Goal: Task Accomplishment & Management: Manage account settings

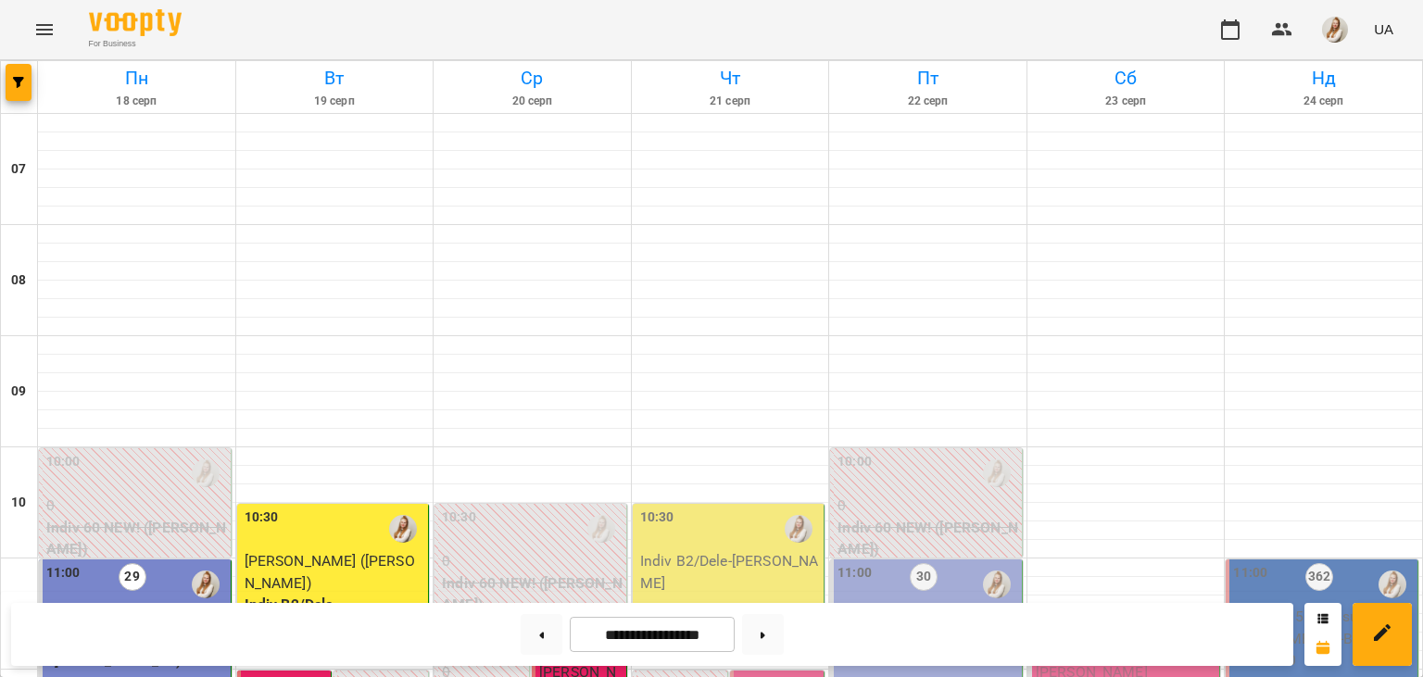
scroll to position [958, 0]
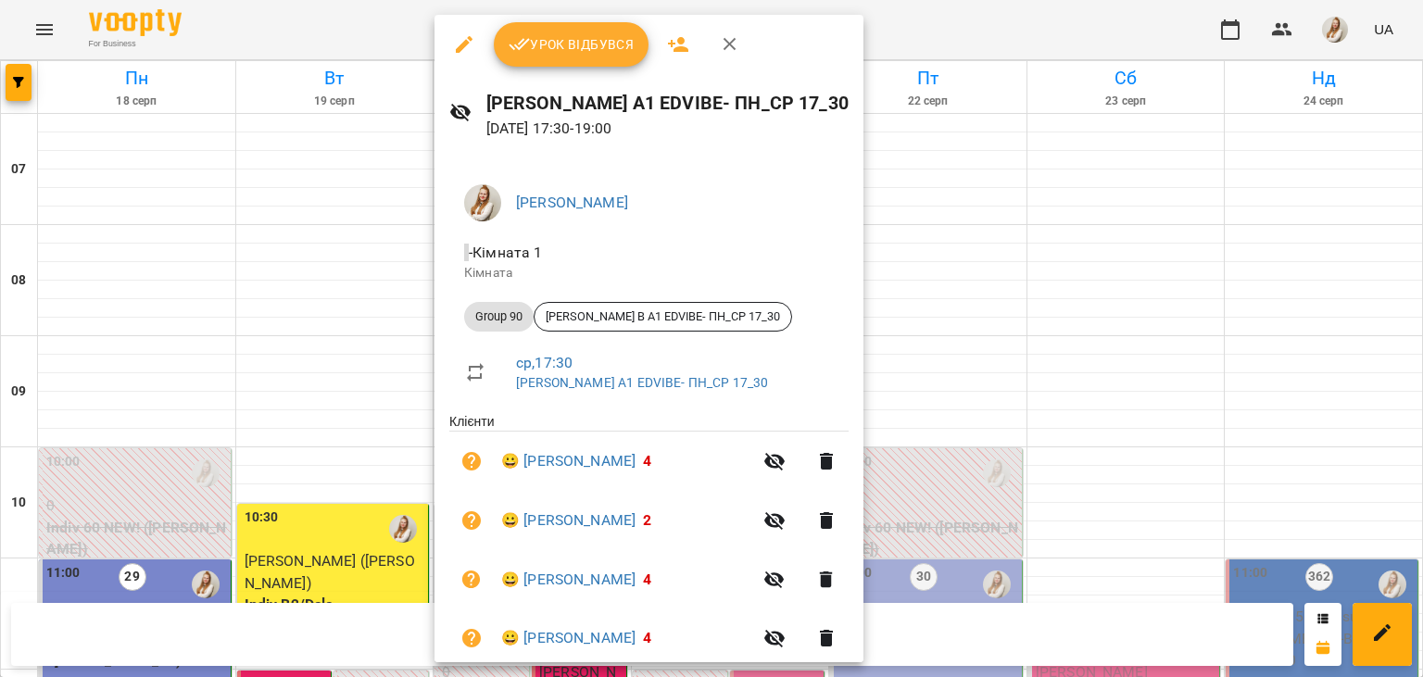
click at [574, 50] on span "Урок відбувся" at bounding box center [571, 44] width 126 height 22
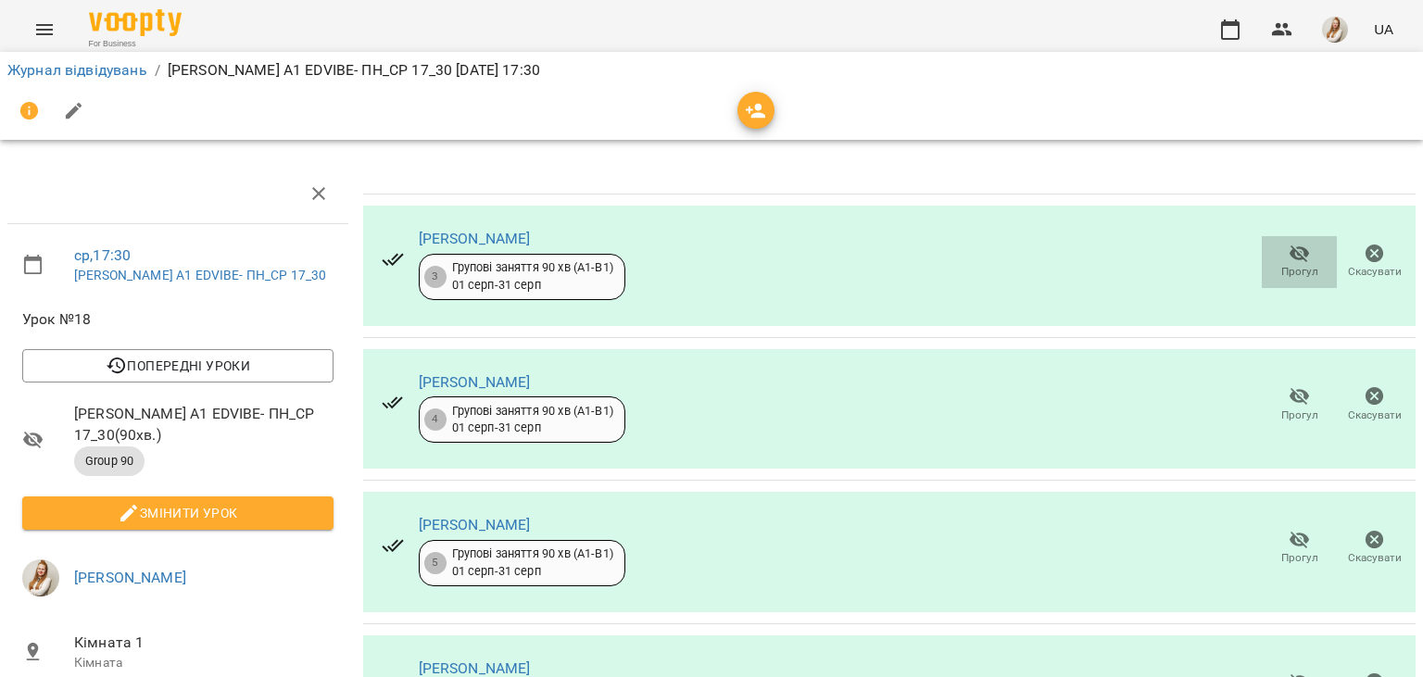
click at [1303, 264] on icon "button" at bounding box center [1299, 254] width 22 height 22
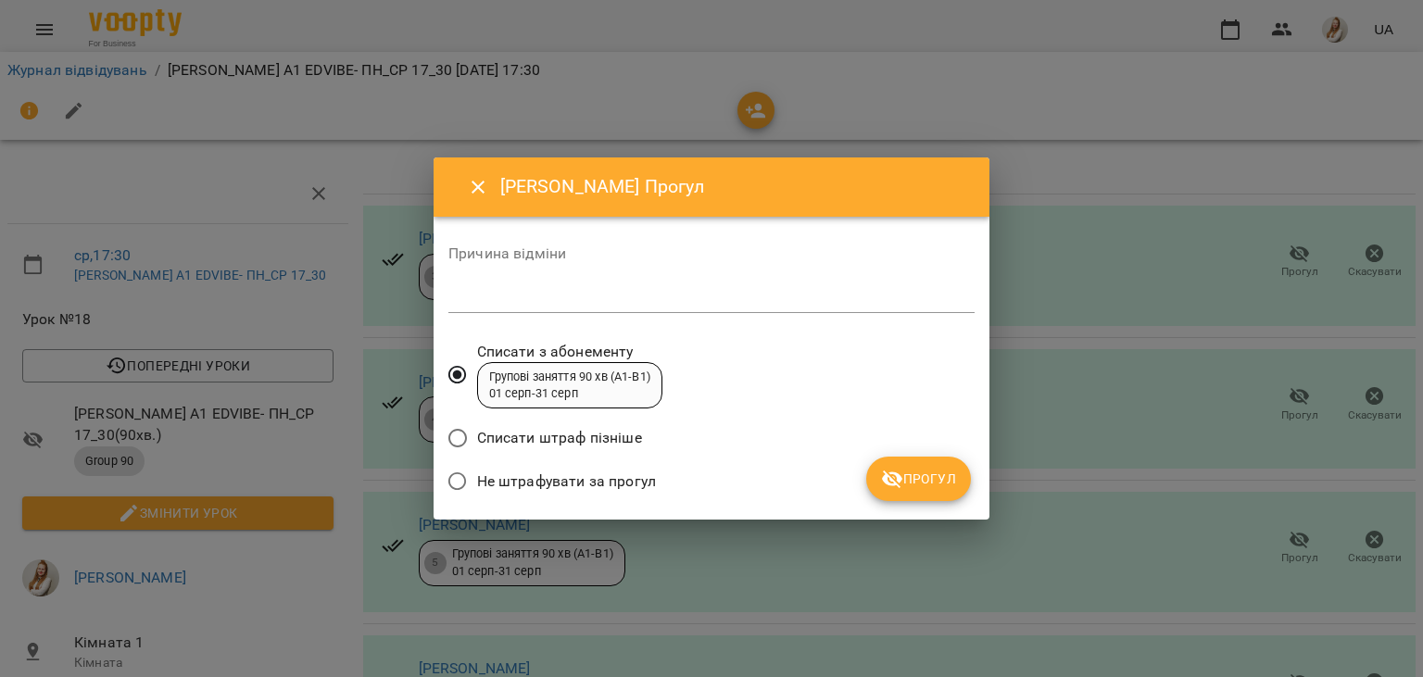
click at [617, 483] on span "Не штрафувати за прогул" at bounding box center [566, 481] width 179 height 22
click at [917, 479] on span "Прогул" at bounding box center [918, 479] width 75 height 22
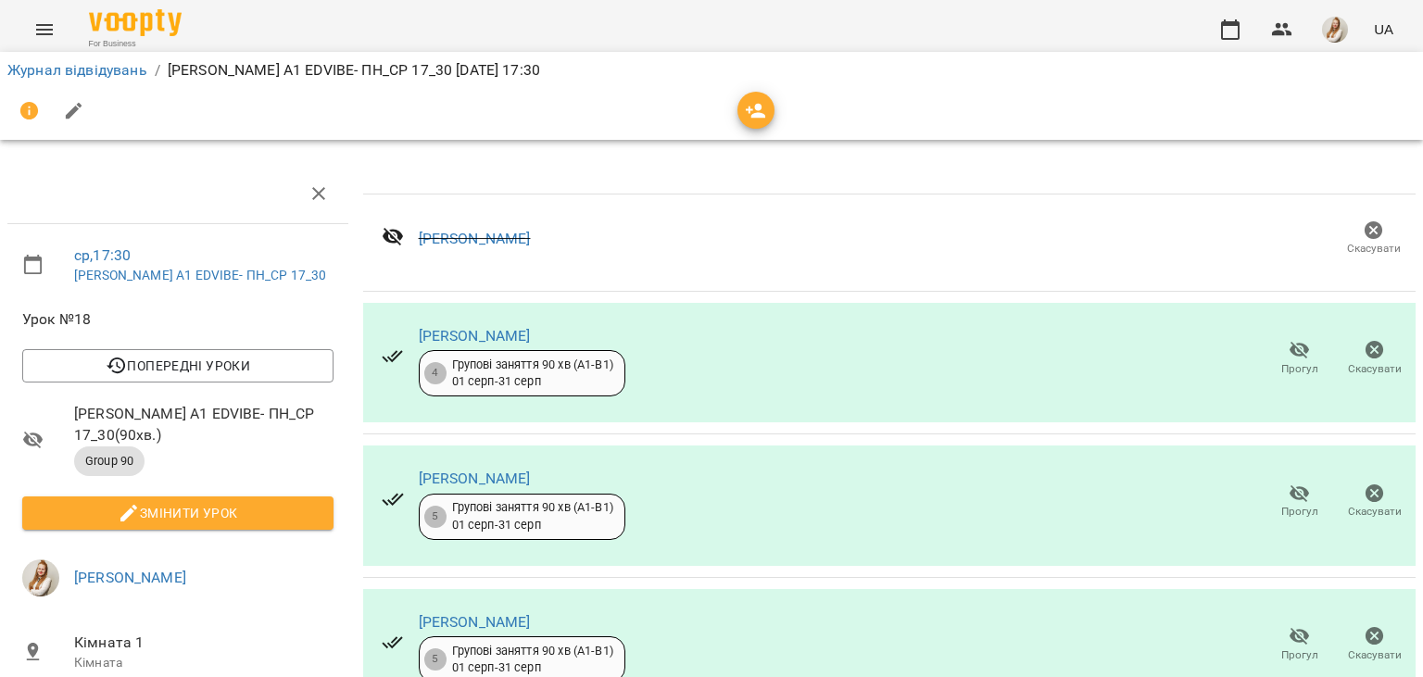
scroll to position [55, 0]
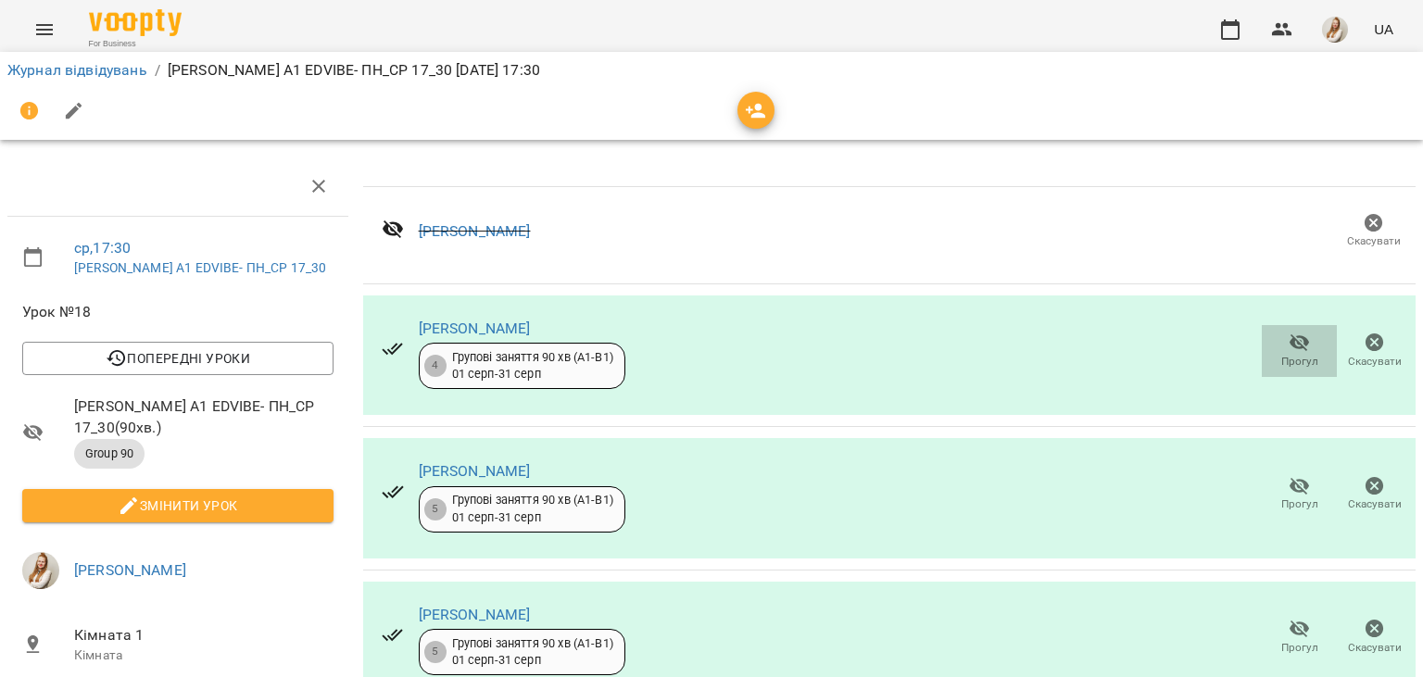
click at [1317, 332] on span "Прогул" at bounding box center [1299, 350] width 53 height 37
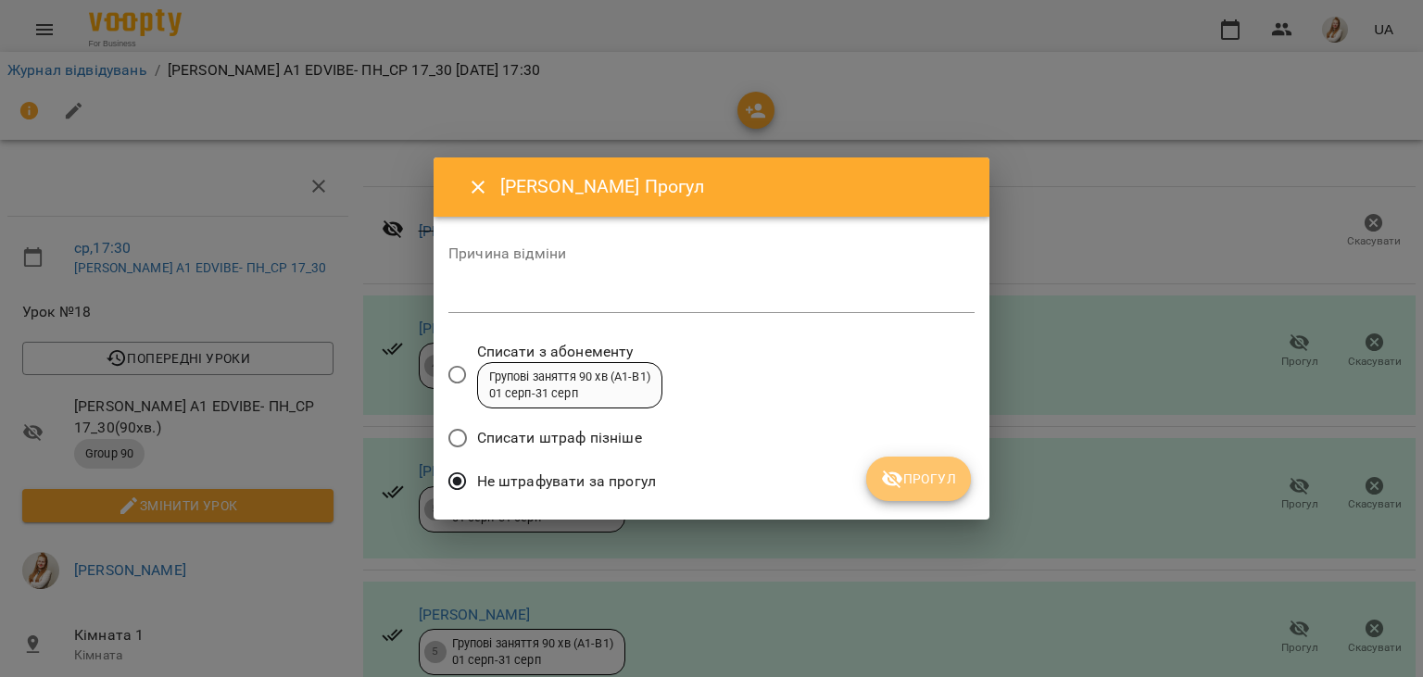
click at [920, 491] on button "Прогул" at bounding box center [918, 479] width 105 height 44
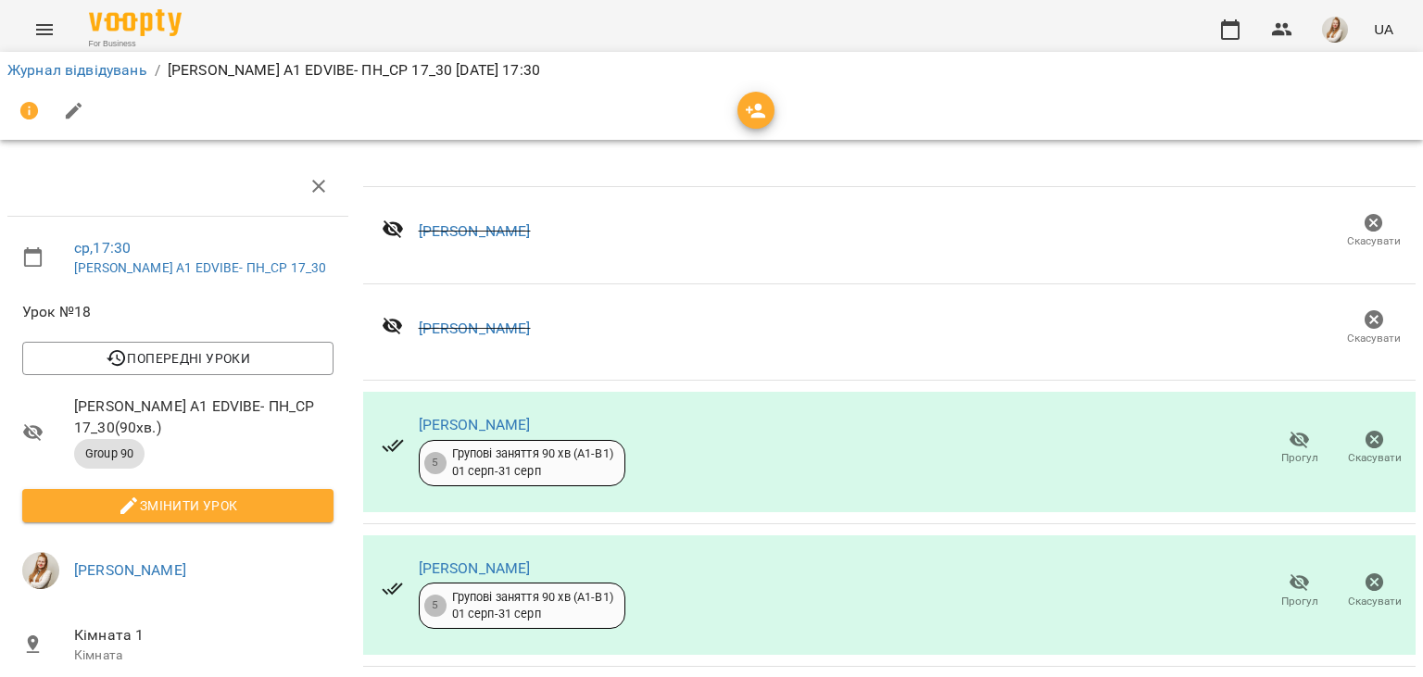
scroll to position [224, 0]
click at [1296, 429] on icon "button" at bounding box center [1299, 440] width 22 height 22
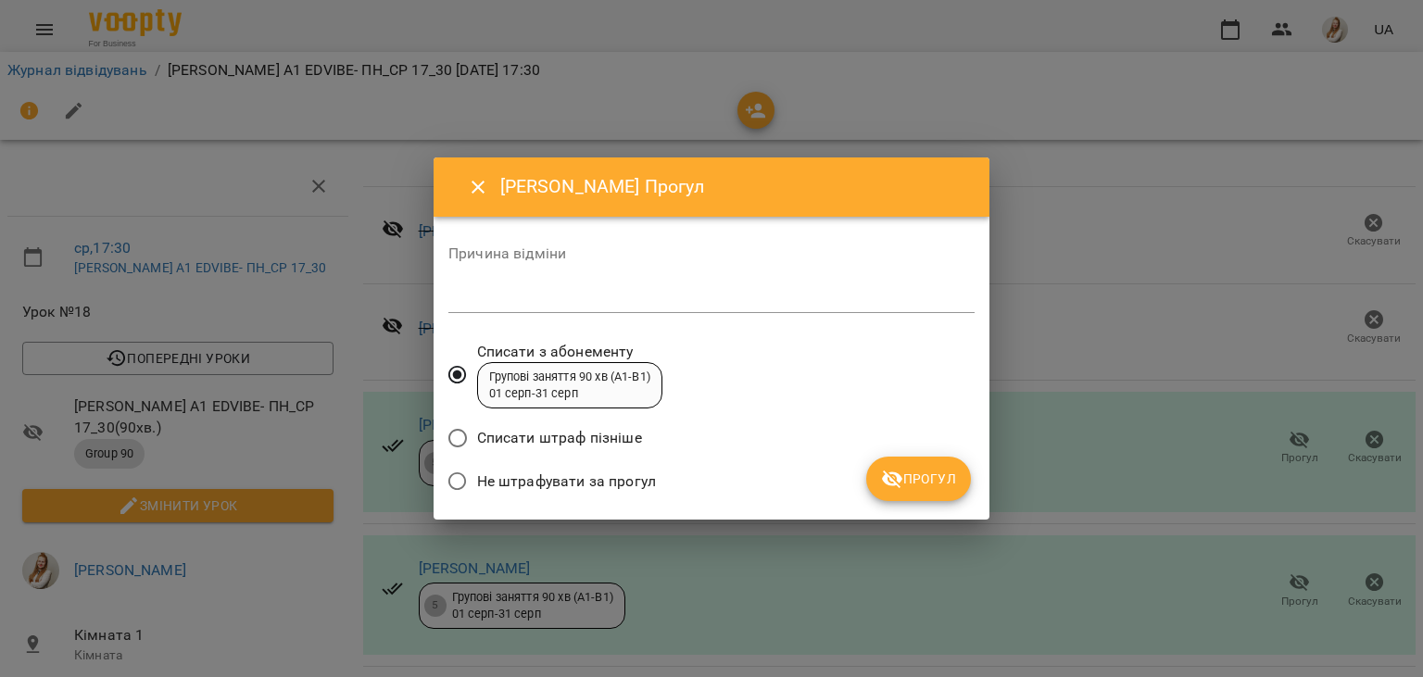
click at [635, 491] on span "Не штрафувати за прогул" at bounding box center [566, 481] width 179 height 22
click at [911, 485] on span "Прогул" at bounding box center [918, 479] width 75 height 22
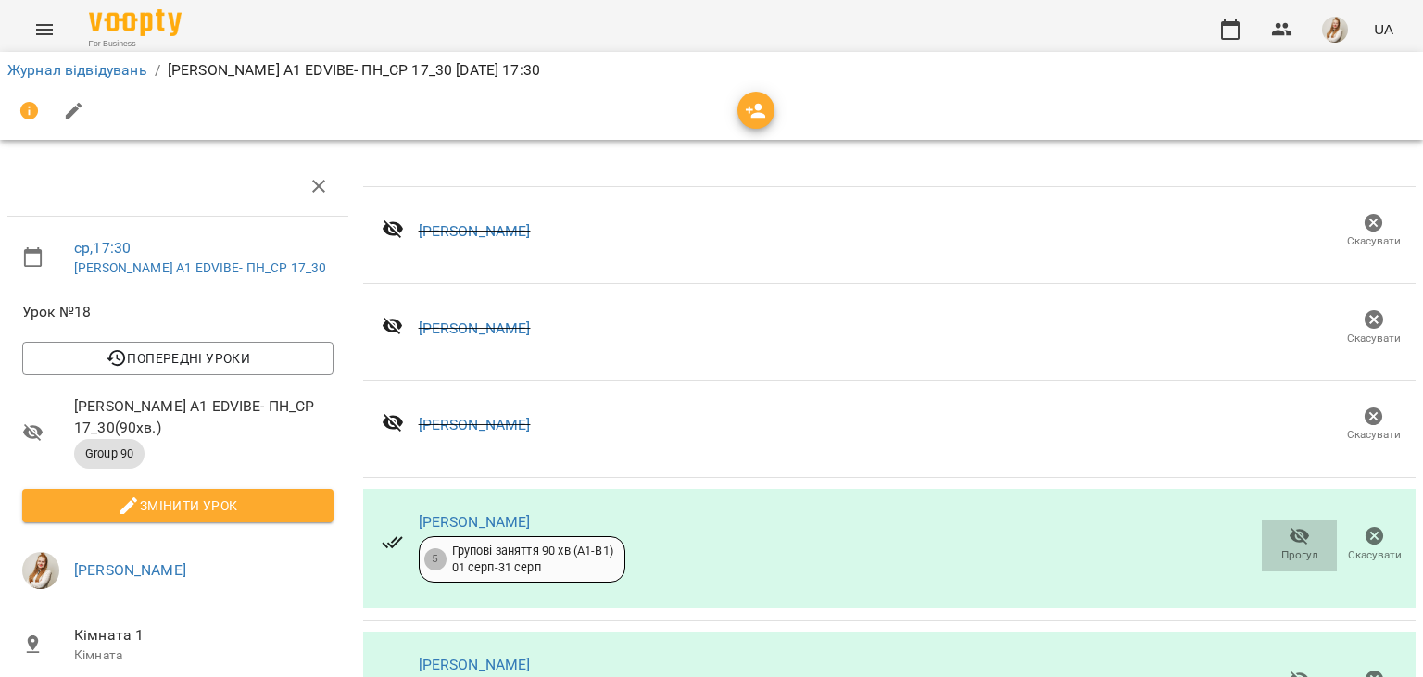
click at [1285, 525] on span "Прогул" at bounding box center [1299, 543] width 53 height 37
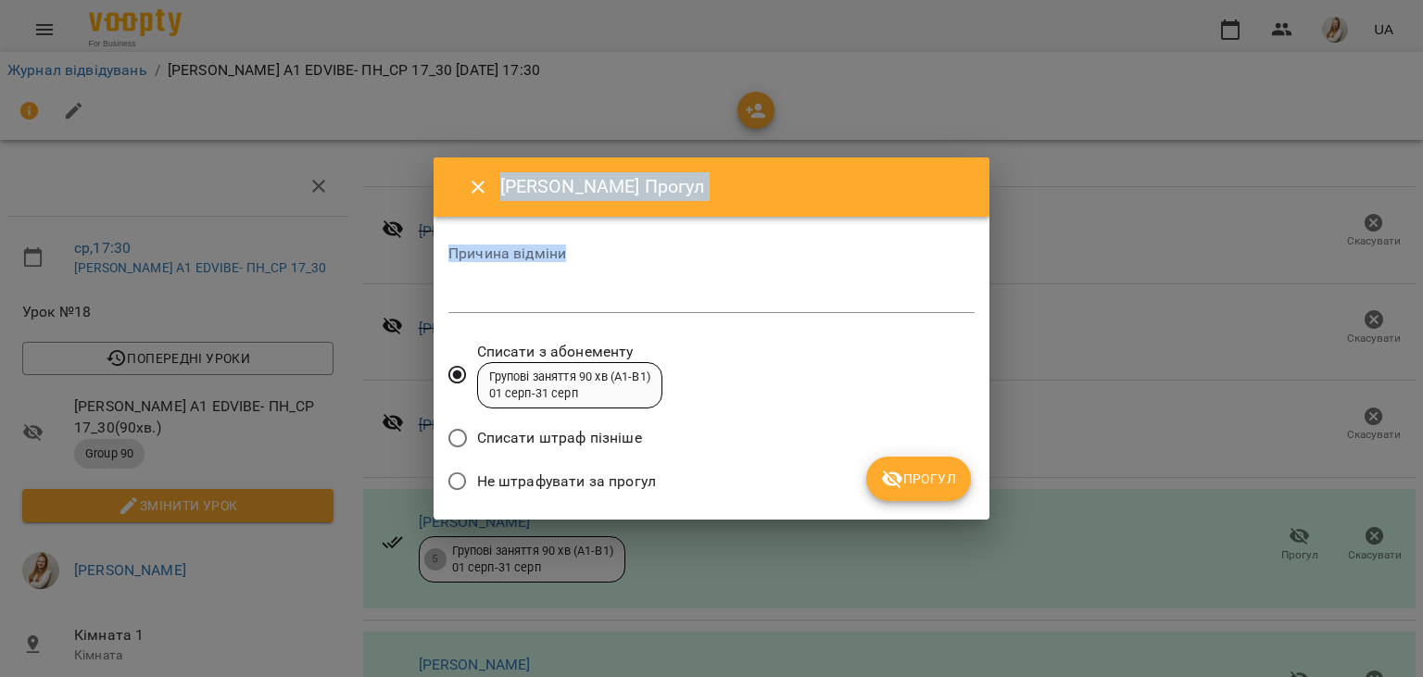
click at [456, 476] on label "Не штрафувати за прогул" at bounding box center [547, 481] width 218 height 39
click at [905, 491] on button "Прогул" at bounding box center [918, 479] width 105 height 44
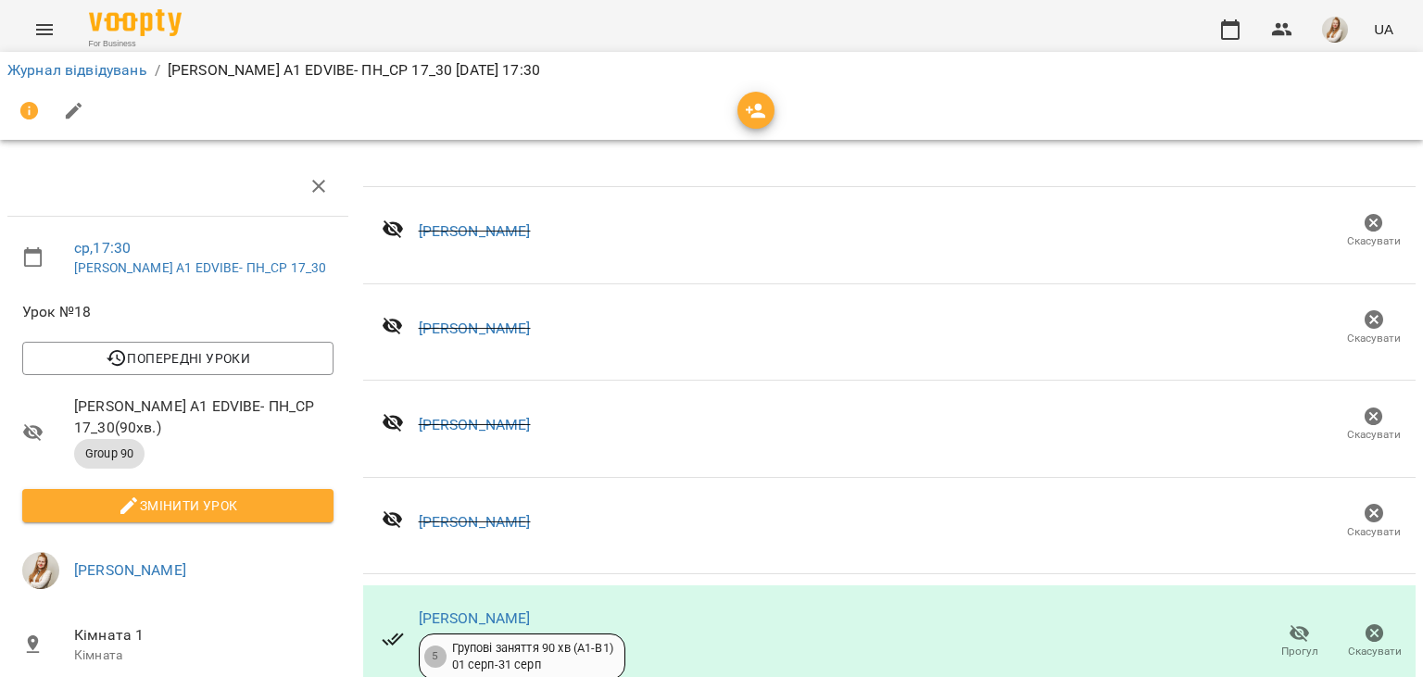
scroll to position [347, 0]
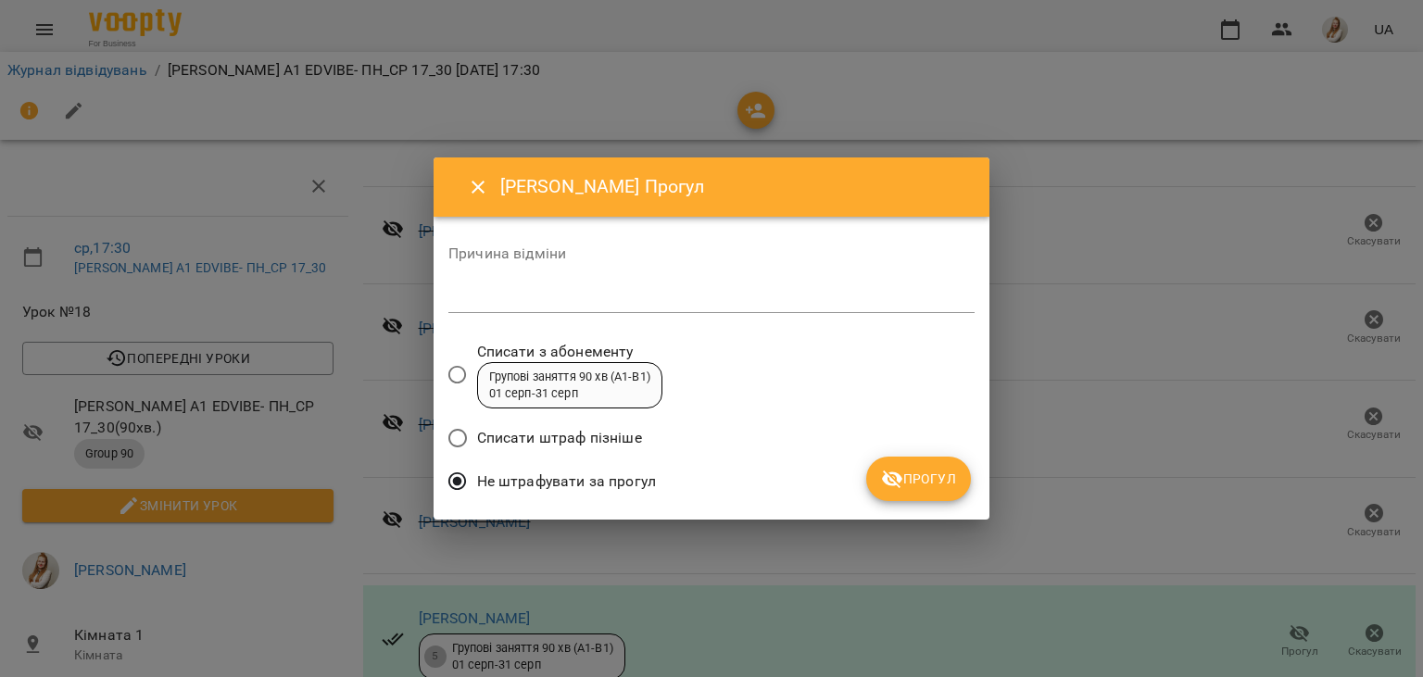
click at [921, 483] on span "Прогул" at bounding box center [918, 479] width 75 height 22
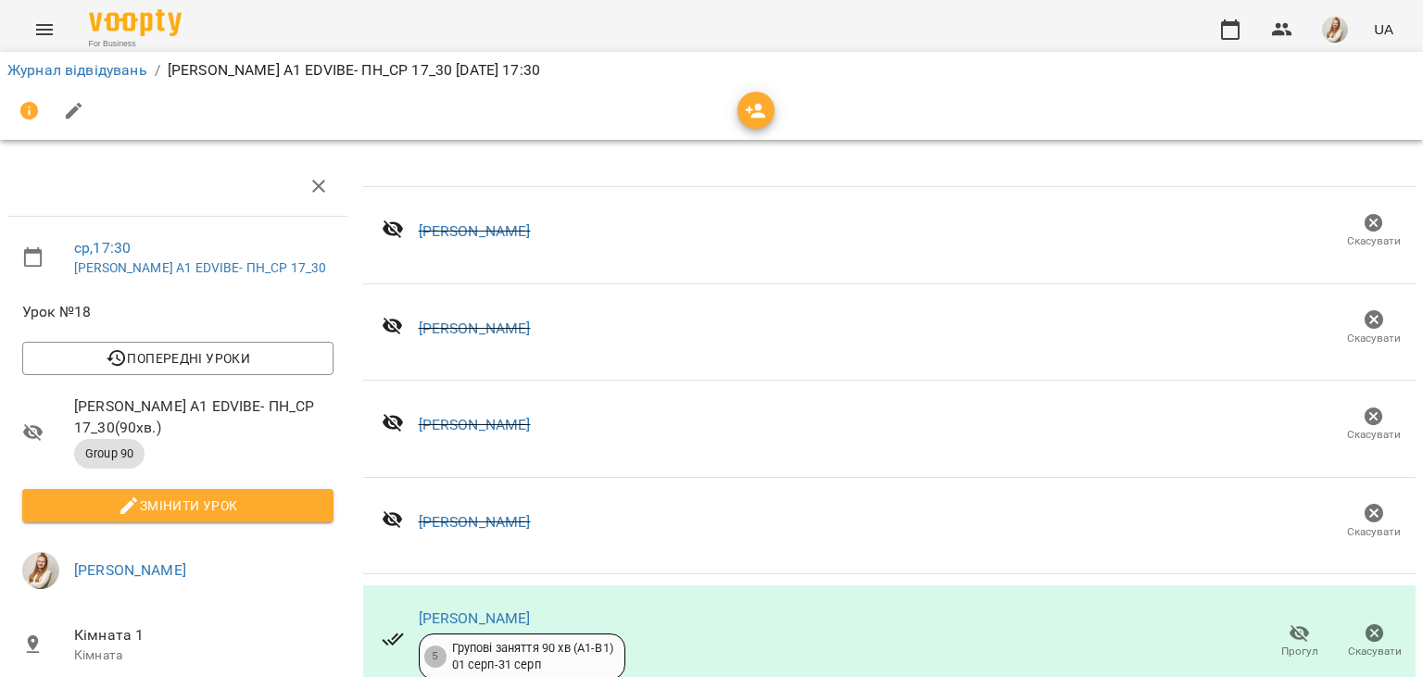
scroll to position [300, 0]
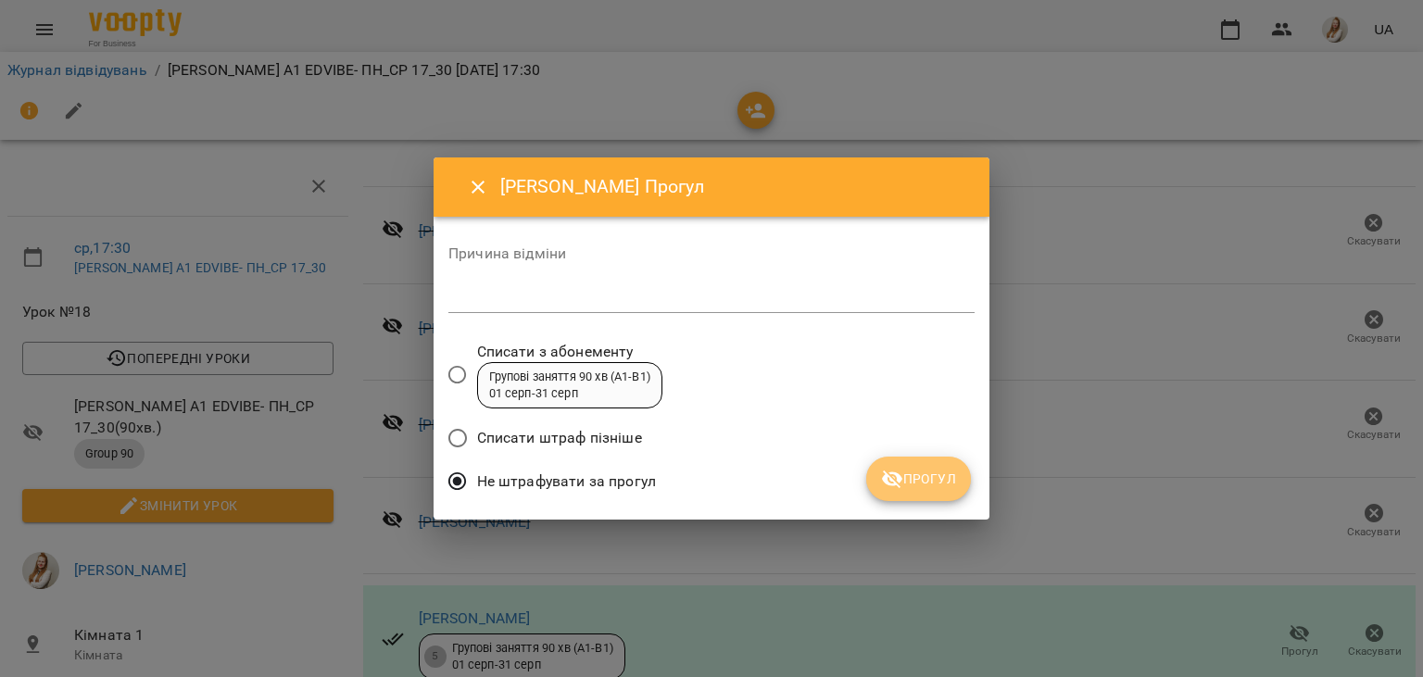
click at [923, 490] on span "Прогул" at bounding box center [918, 479] width 75 height 22
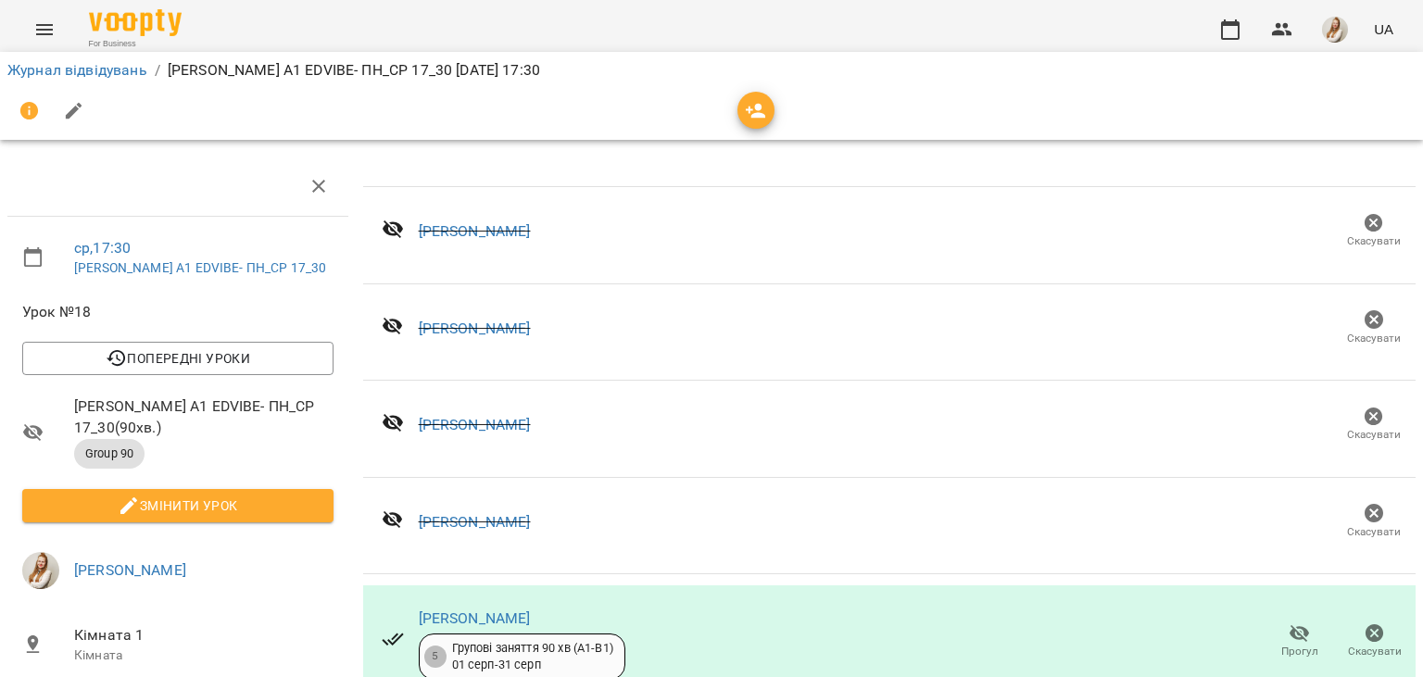
scroll to position [0, 0]
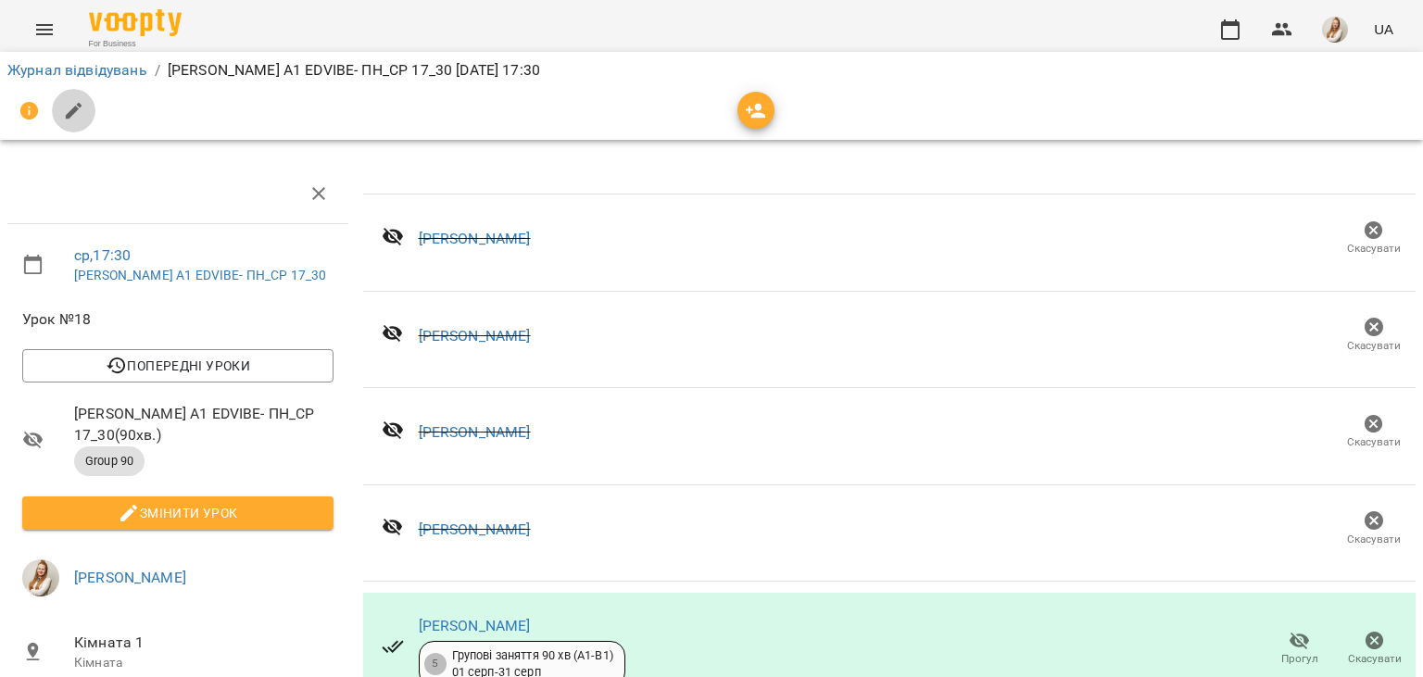
click at [73, 122] on button "button" at bounding box center [74, 111] width 44 height 44
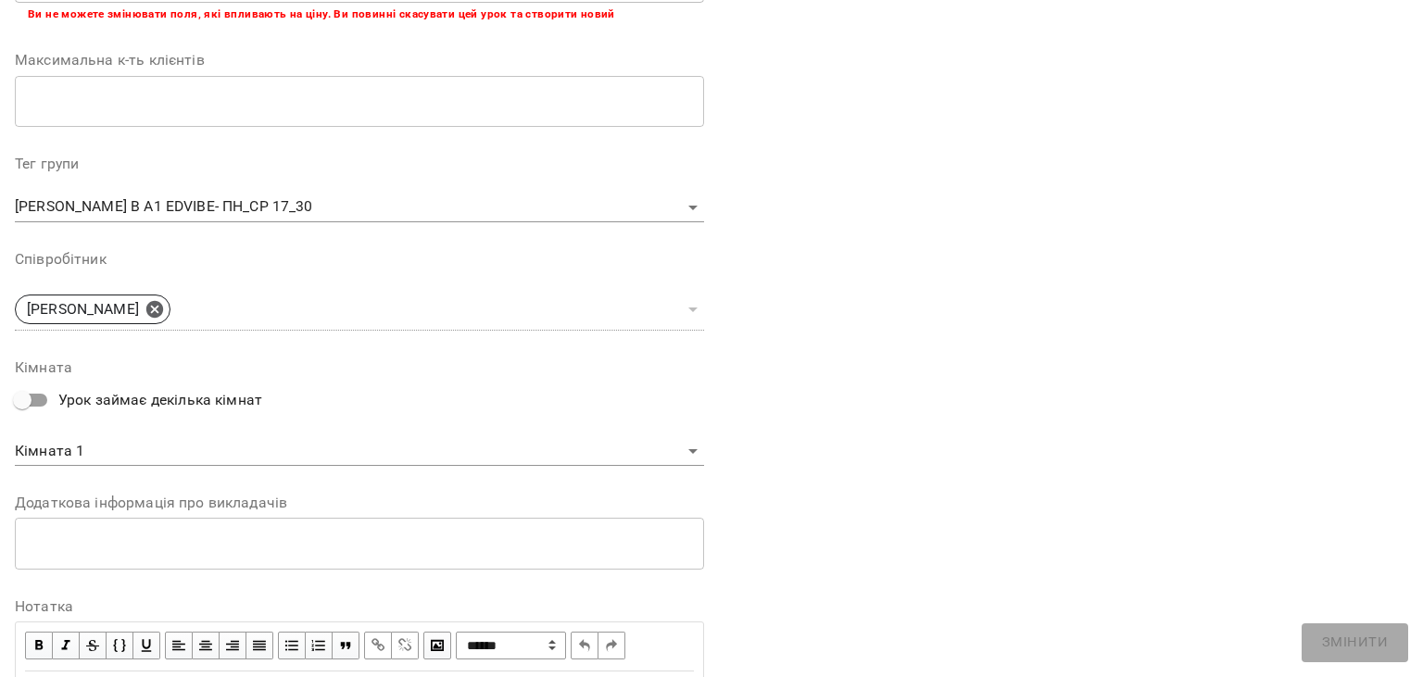
scroll to position [554, 0]
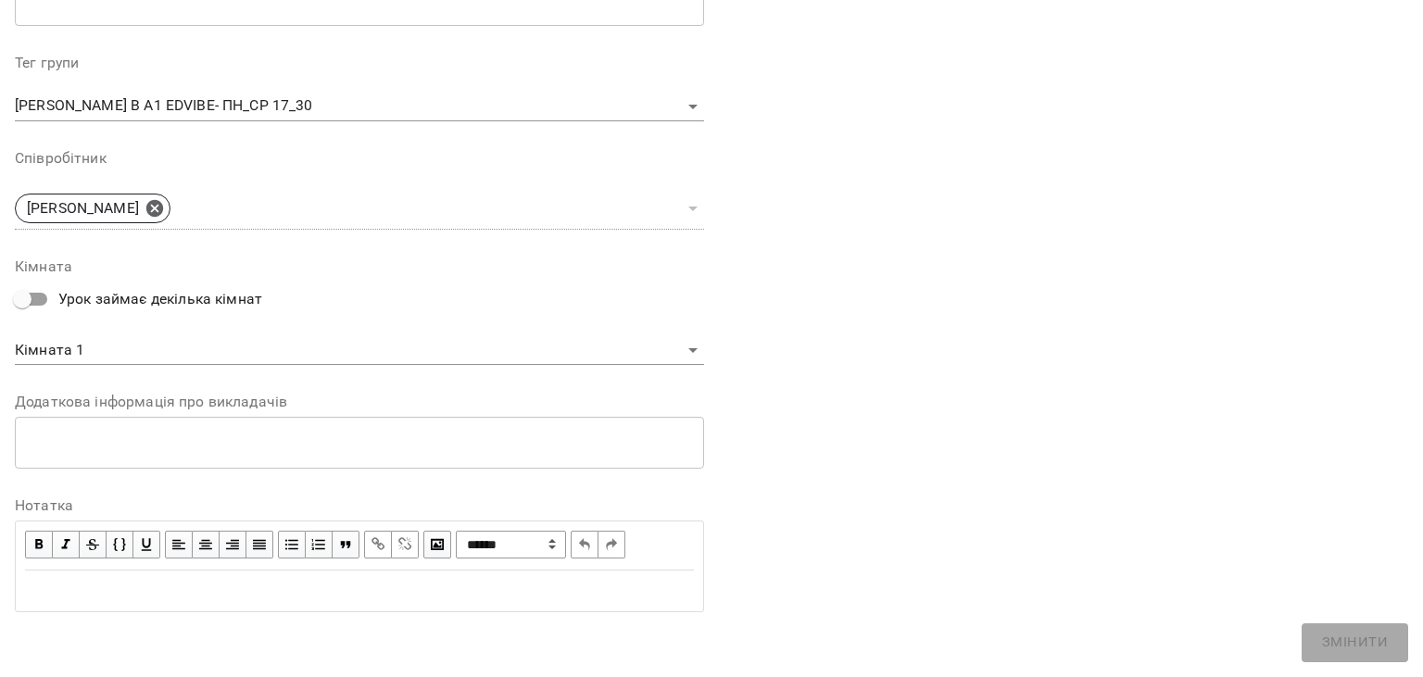
click at [225, 577] on div "Edit text" at bounding box center [359, 590] width 685 height 39
drag, startPoint x: 171, startPoint y: 580, endPoint x: 0, endPoint y: 587, distance: 171.5
click at [17, 587] on div "**********" at bounding box center [359, 590] width 685 height 39
click at [1376, 645] on span "Змінити" at bounding box center [1355, 643] width 66 height 24
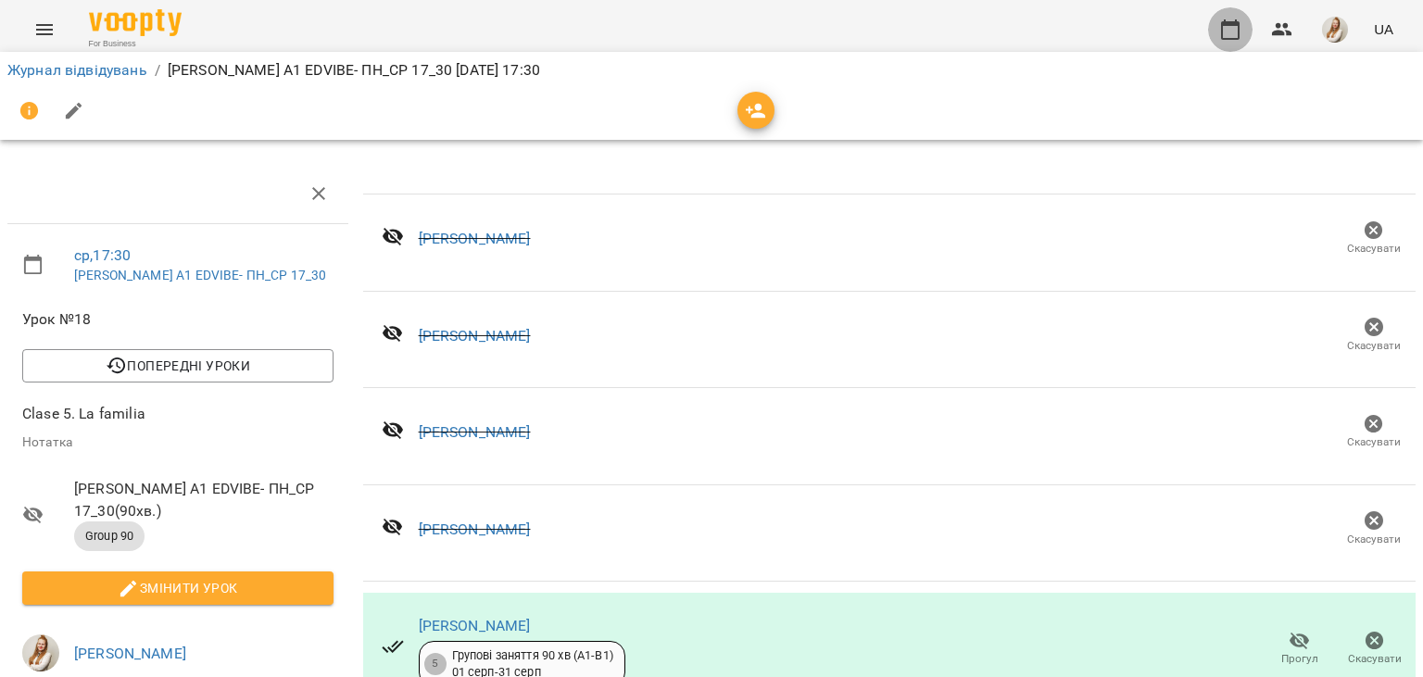
click at [1236, 33] on icon "button" at bounding box center [1230, 30] width 22 height 22
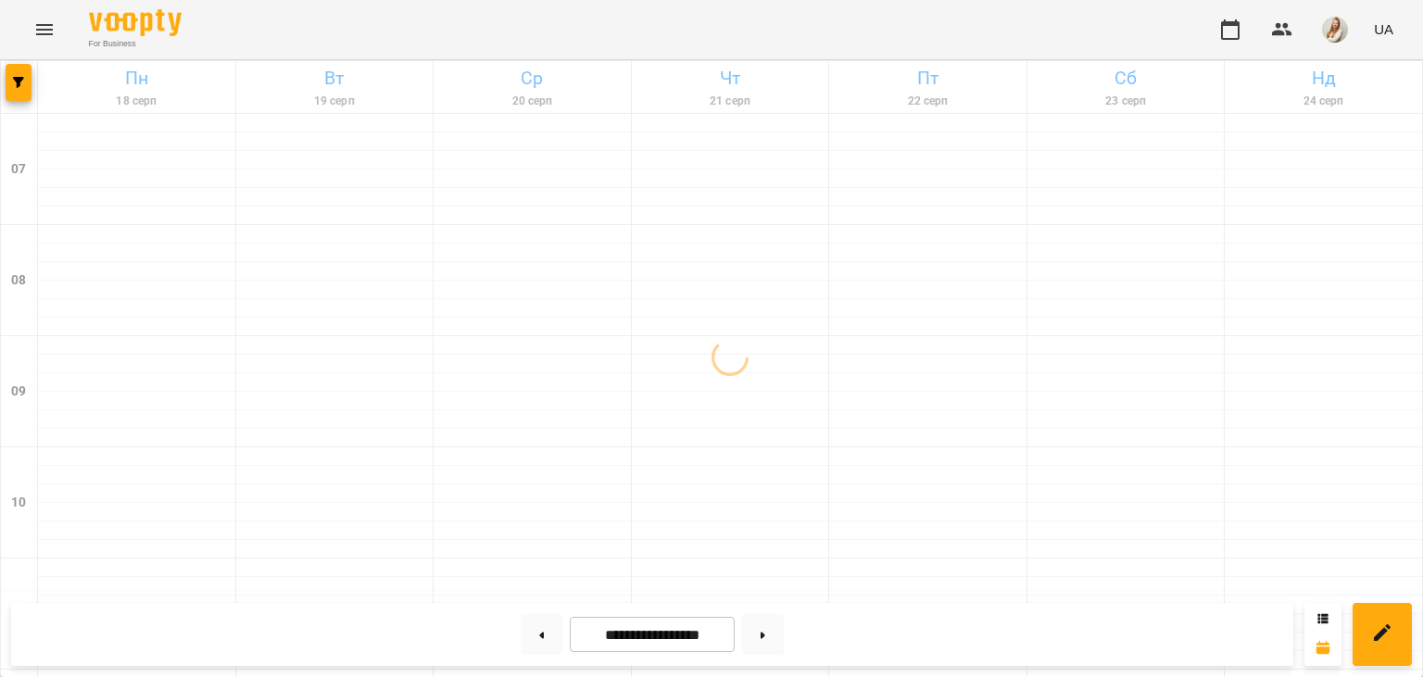
click at [495, 45] on div "For Business UA" at bounding box center [711, 29] width 1423 height 59
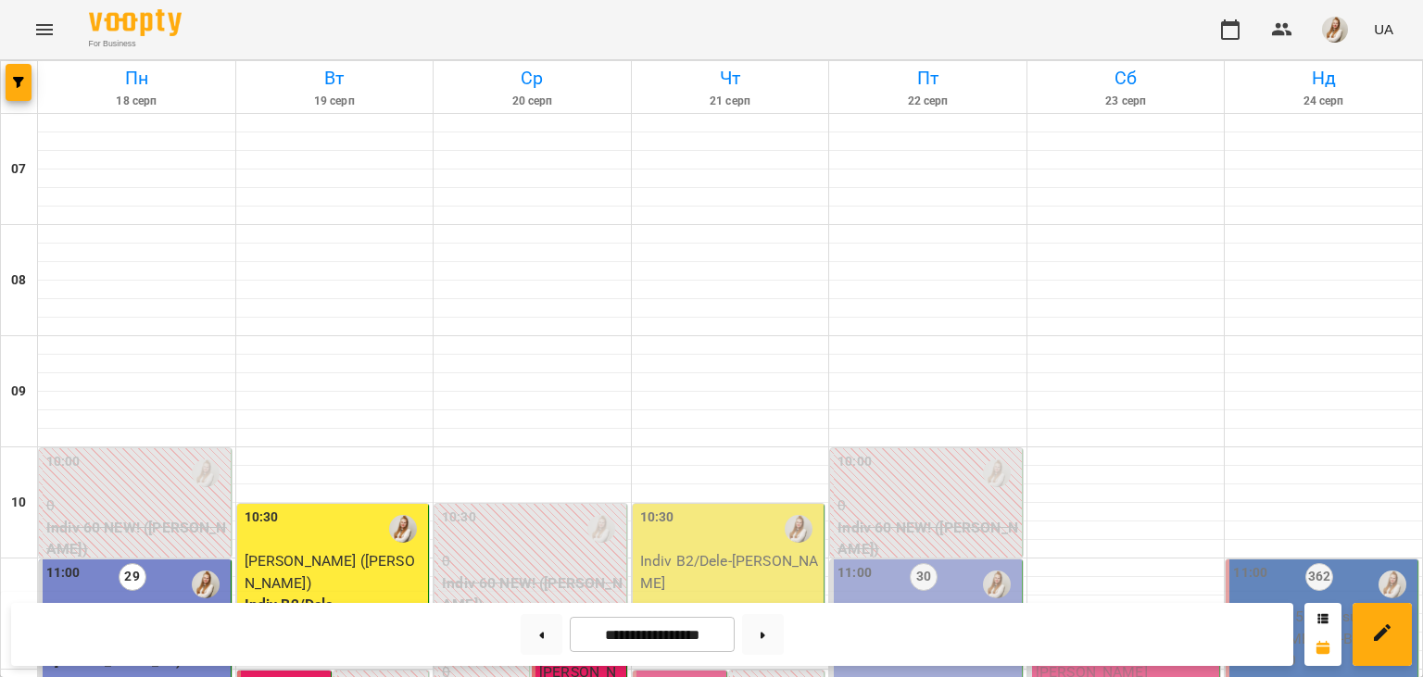
scroll to position [1060, 0]
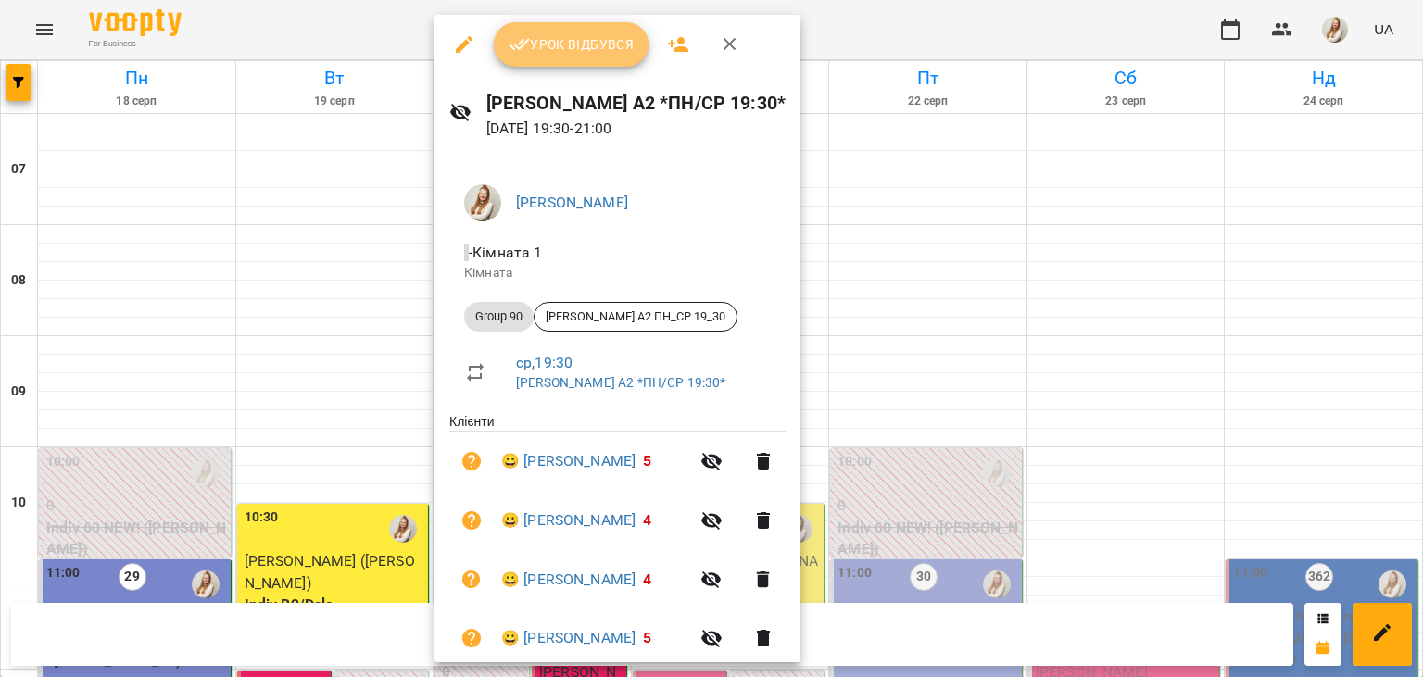
click at [562, 44] on span "Урок відбувся" at bounding box center [571, 44] width 126 height 22
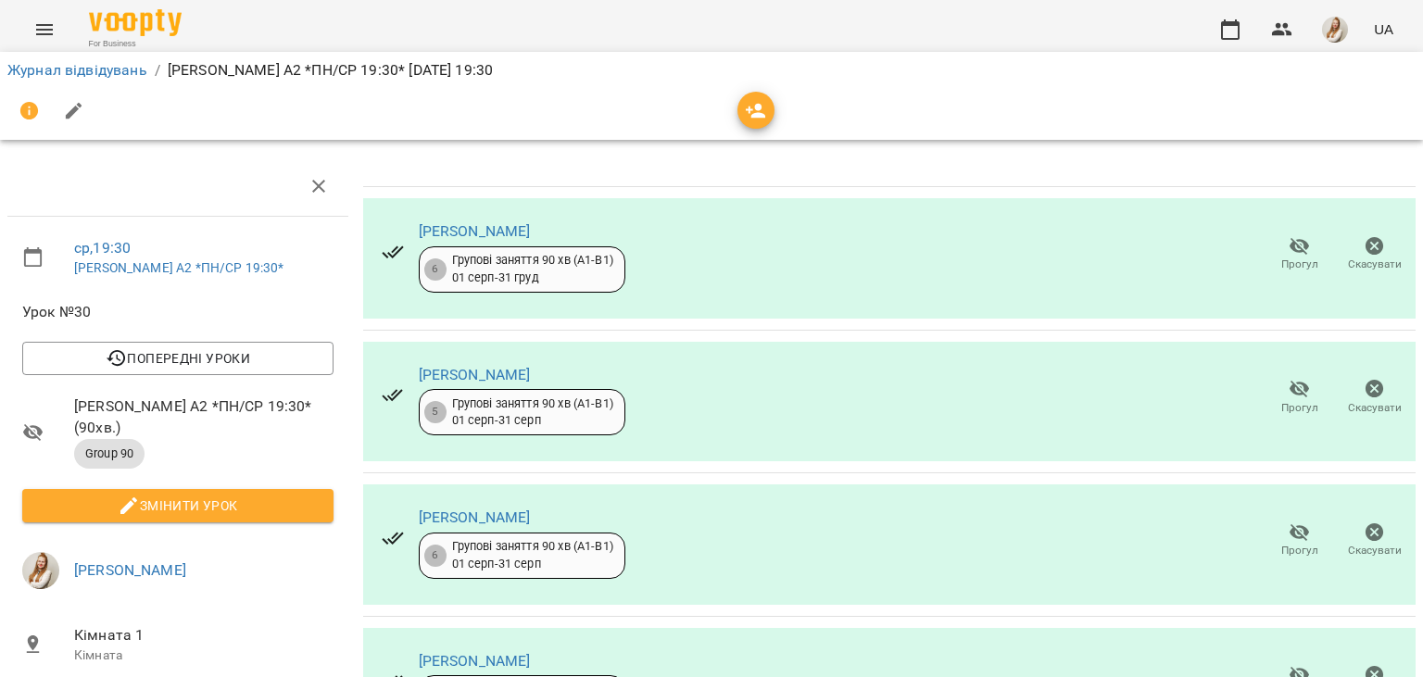
scroll to position [334, 0]
click at [1281, 664] on span "Прогул" at bounding box center [1299, 682] width 53 height 37
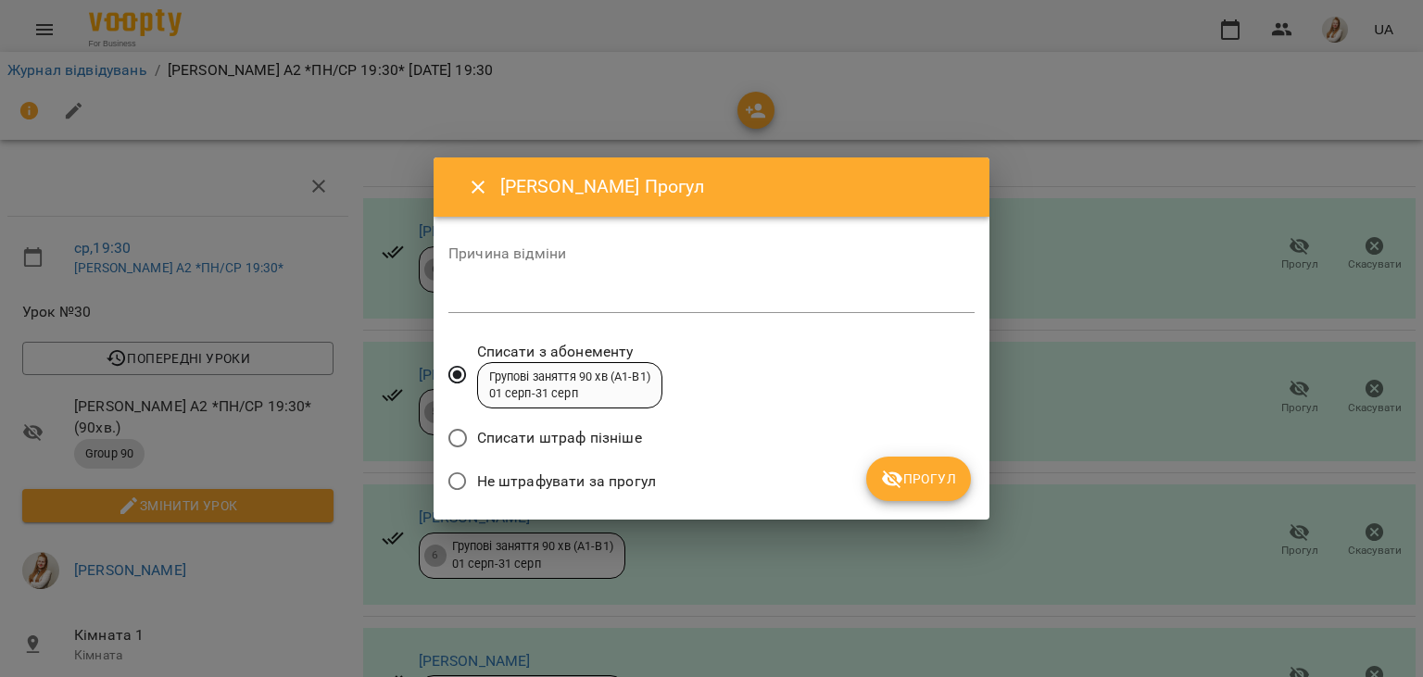
click at [488, 490] on span "Не штрафувати за прогул" at bounding box center [566, 481] width 179 height 22
click at [929, 480] on span "Прогул" at bounding box center [918, 479] width 75 height 22
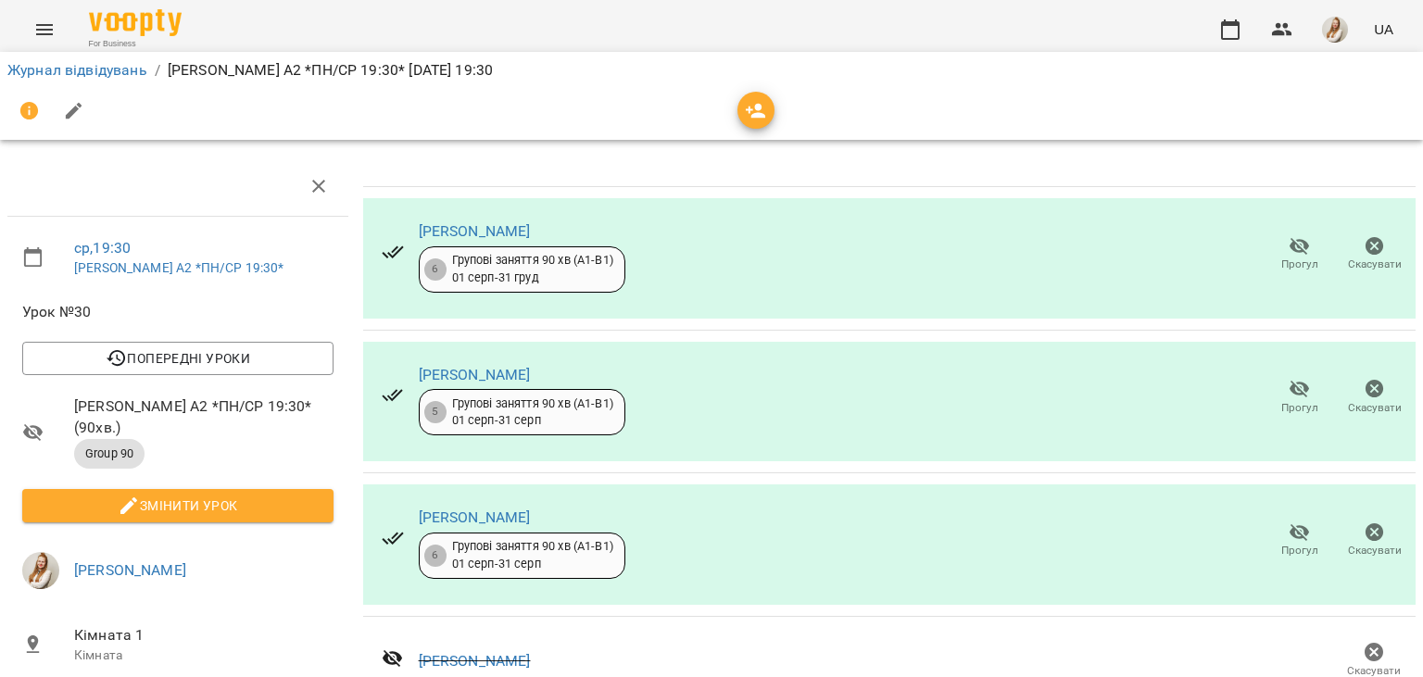
scroll to position [344, 0]
click at [76, 114] on icon "button" at bounding box center [74, 111] width 22 height 22
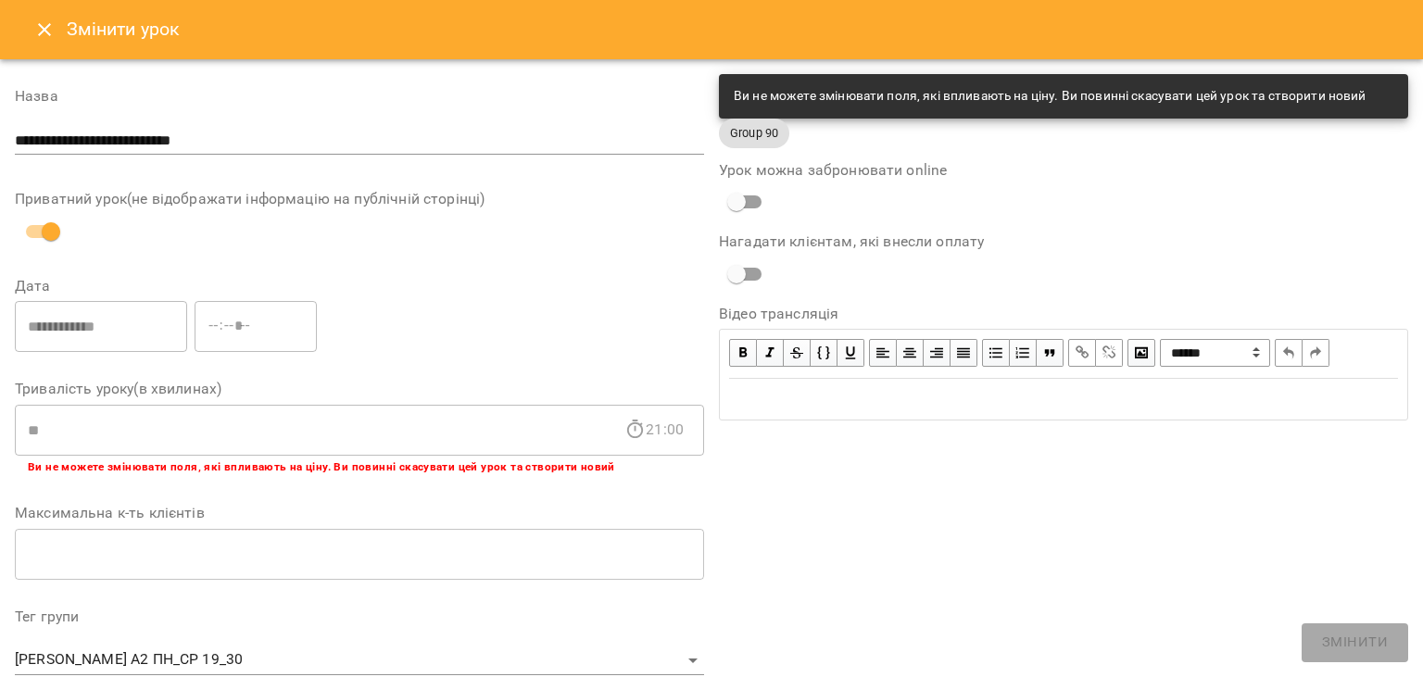
click at [830, 565] on div "**********" at bounding box center [1063, 628] width 704 height 1122
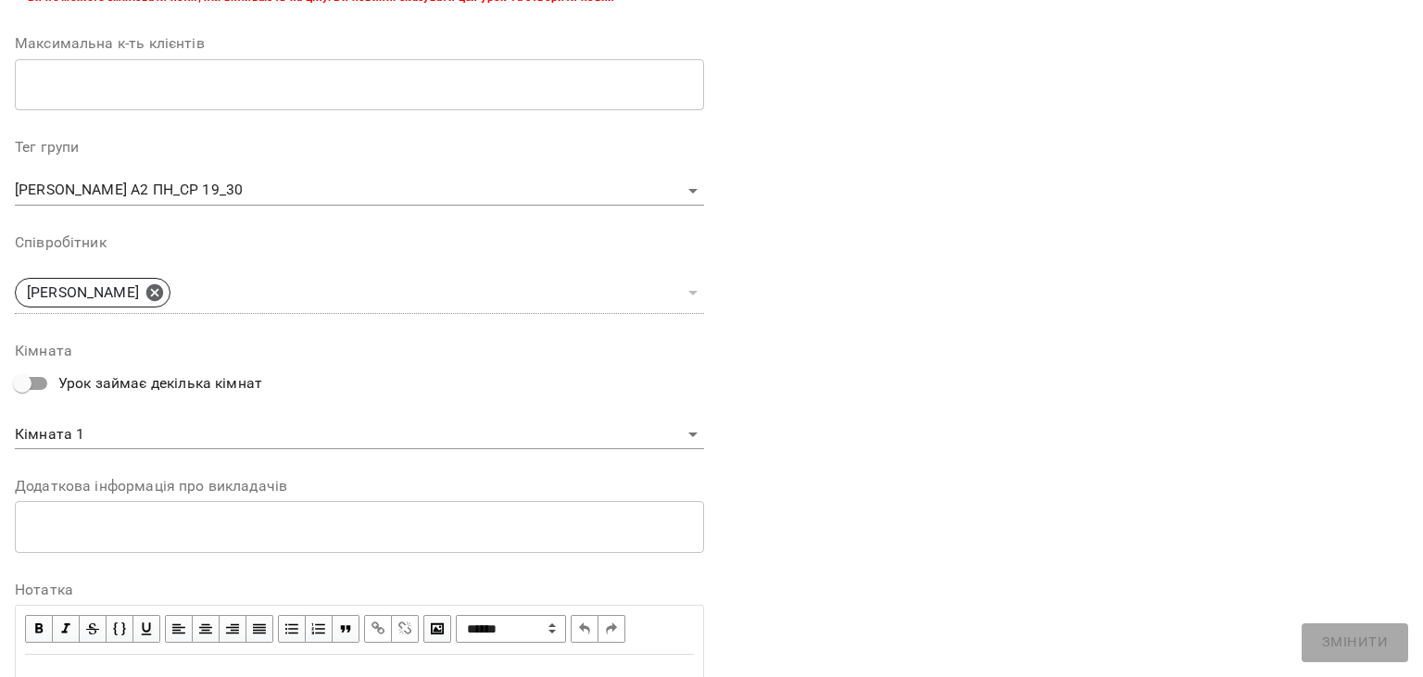
scroll to position [554, 0]
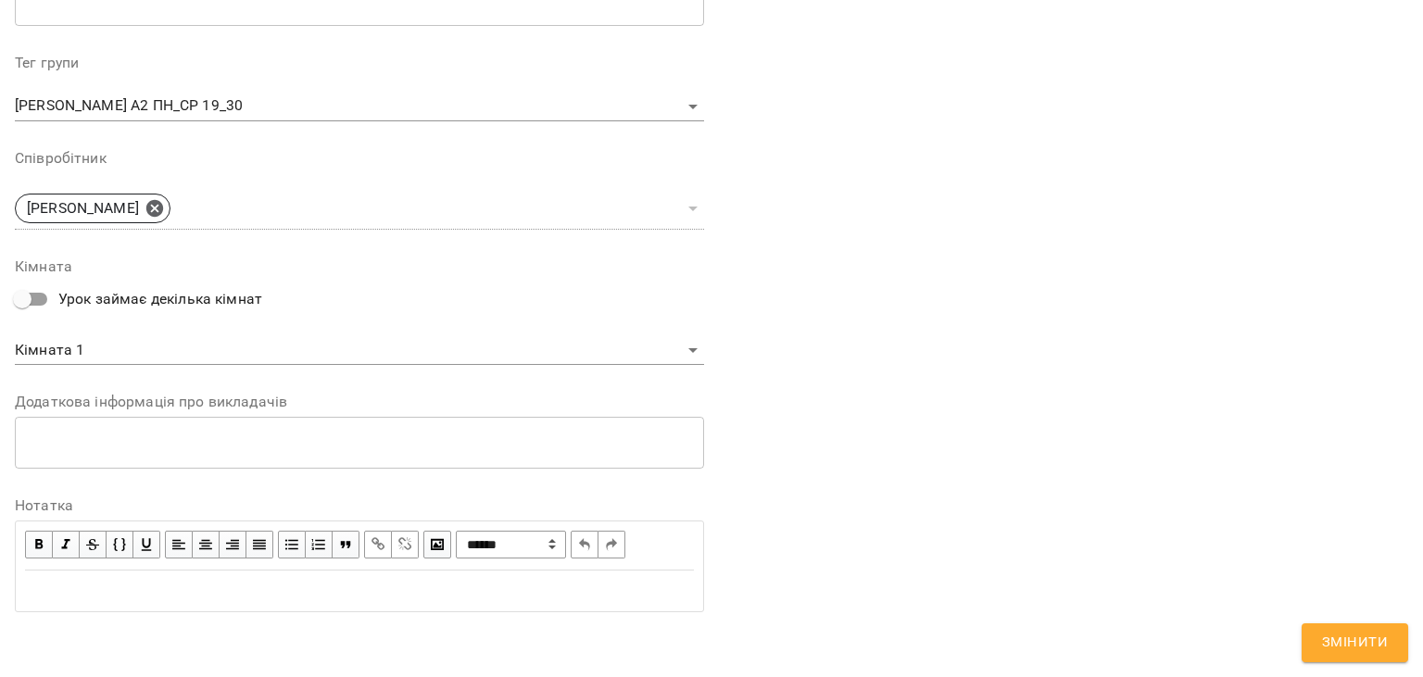
click at [177, 598] on div "Edit text" at bounding box center [359, 591] width 669 height 22
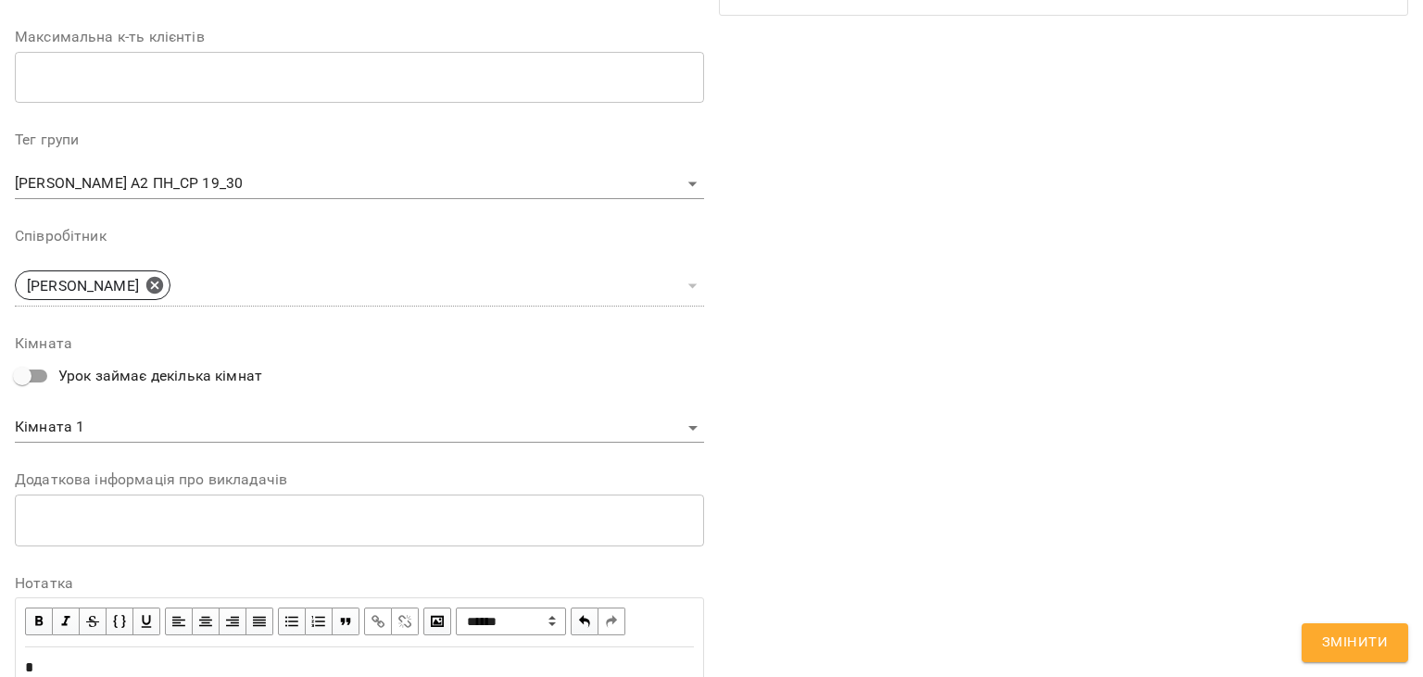
scroll to position [631, 0]
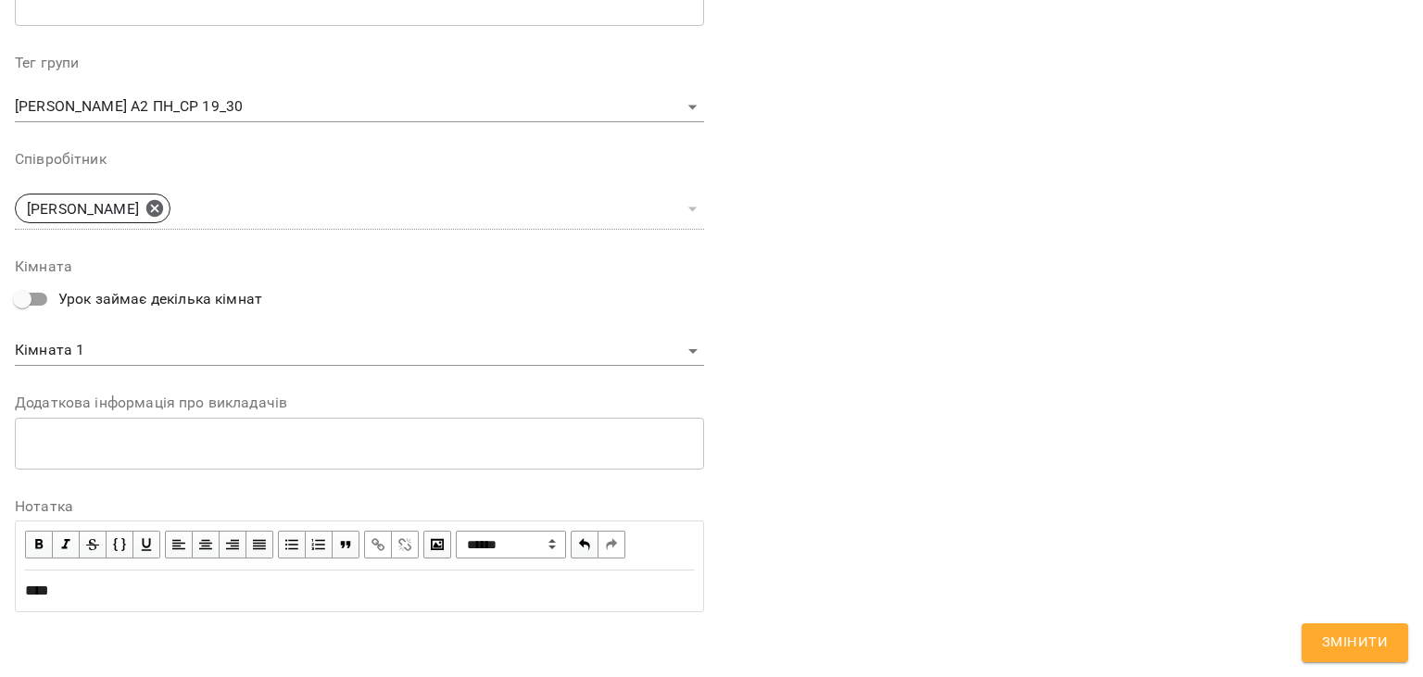
click at [93, 588] on div "***" at bounding box center [359, 591] width 669 height 22
click at [1348, 651] on span "Змінити" at bounding box center [1355, 643] width 66 height 24
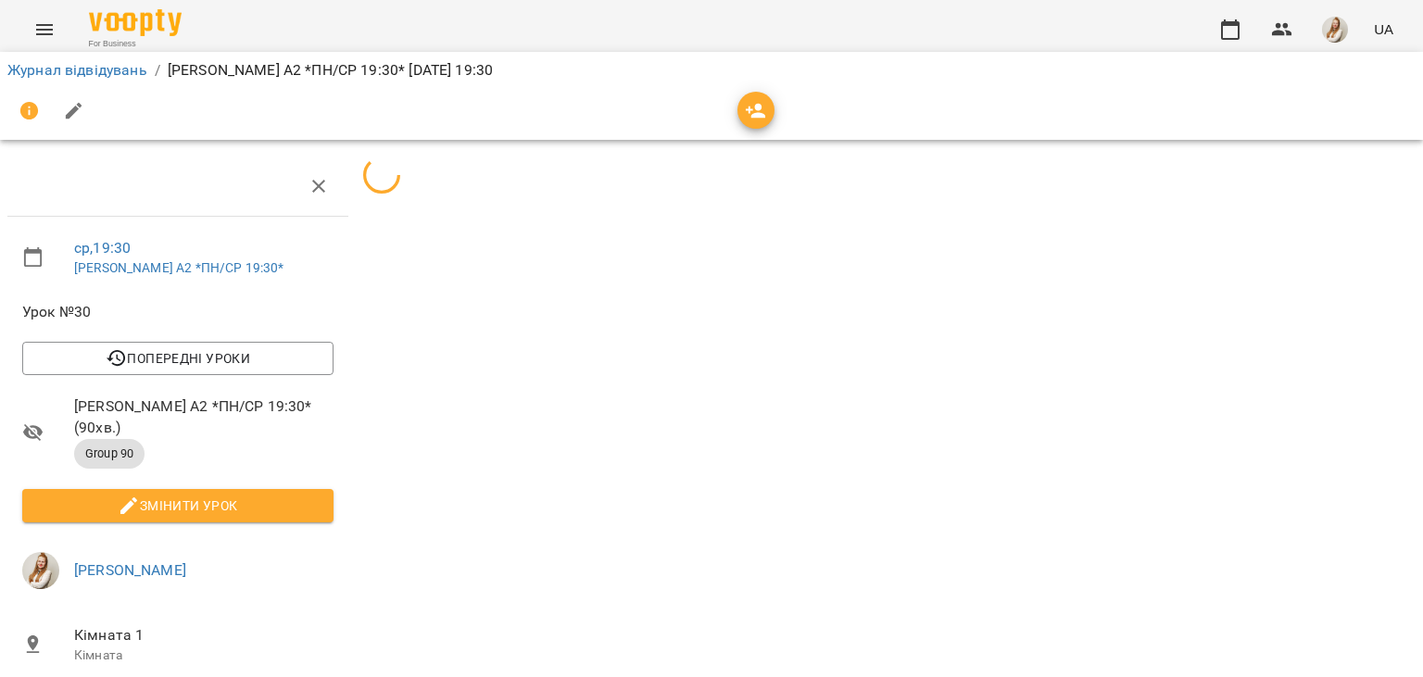
scroll to position [162, 0]
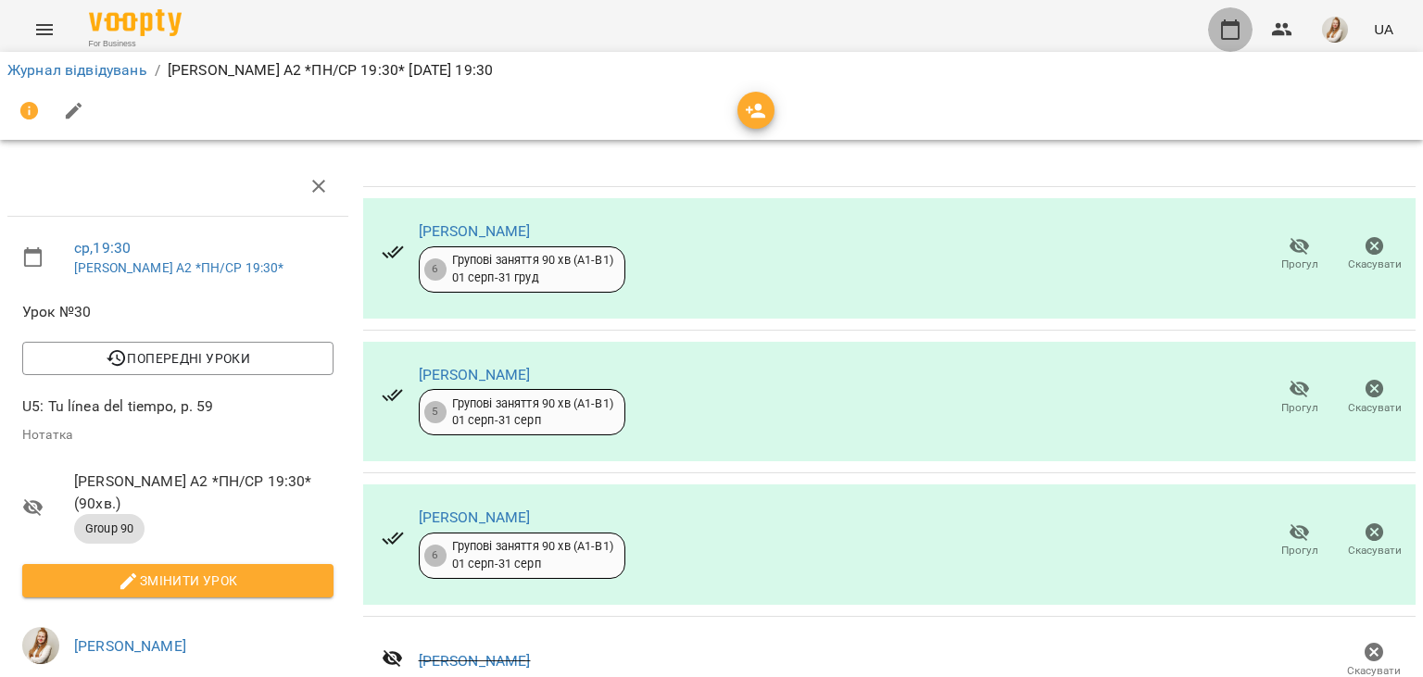
click at [1227, 31] on icon "button" at bounding box center [1230, 30] width 22 height 22
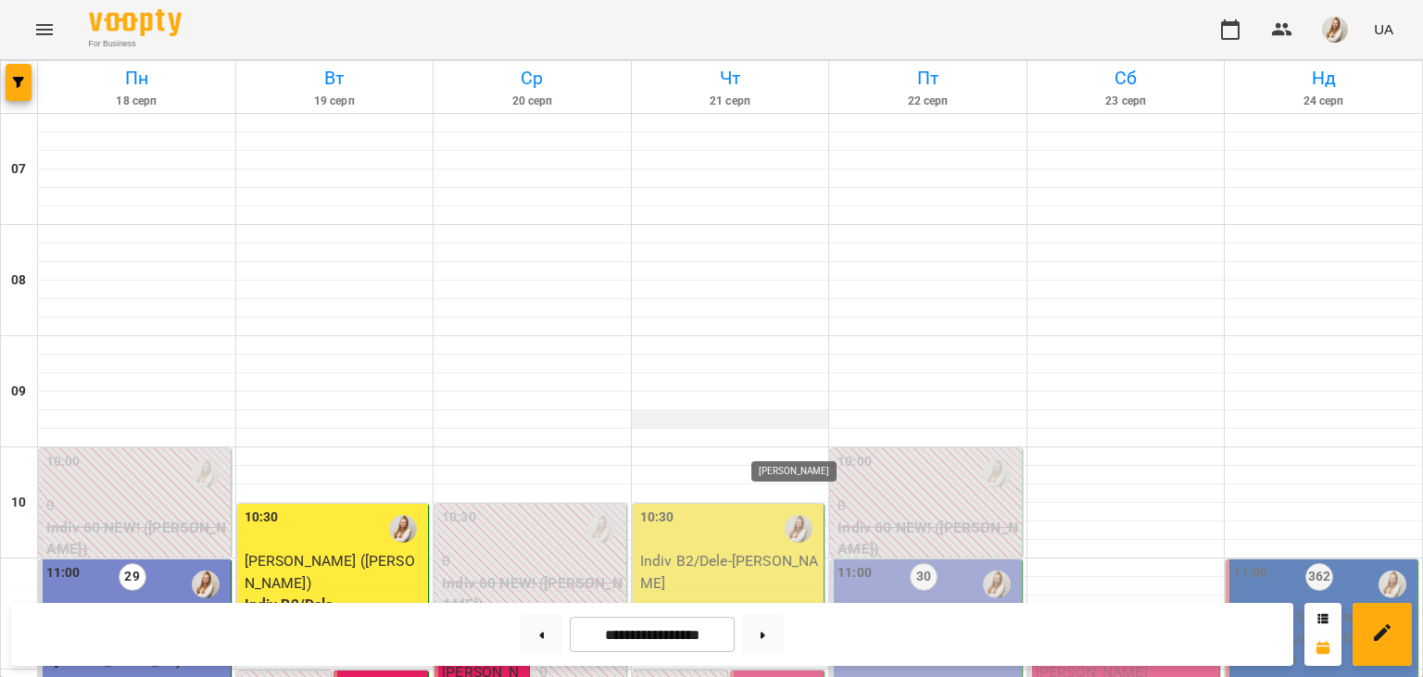
scroll to position [420, 0]
click at [1326, 43] on span "button" at bounding box center [1335, 30] width 26 height 26
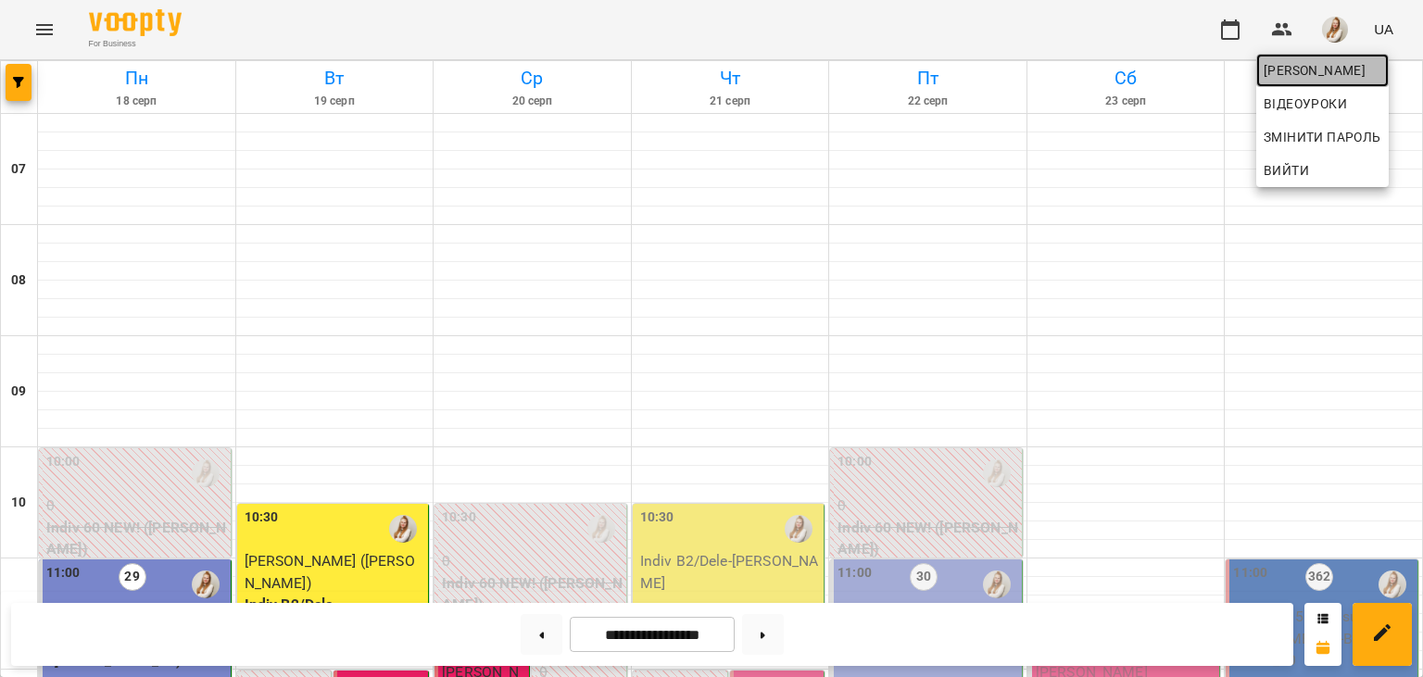
click at [1273, 75] on span "[PERSON_NAME]" at bounding box center [1322, 70] width 118 height 22
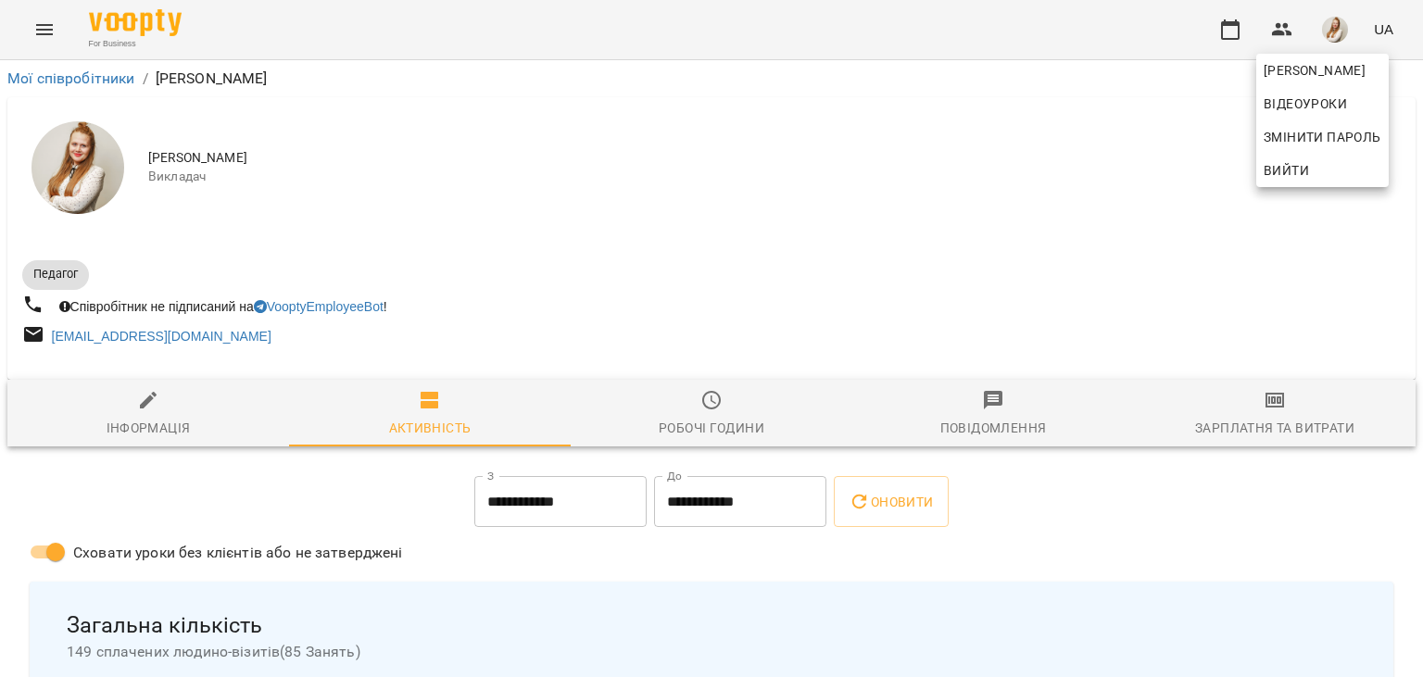
click at [1261, 408] on div at bounding box center [711, 338] width 1423 height 677
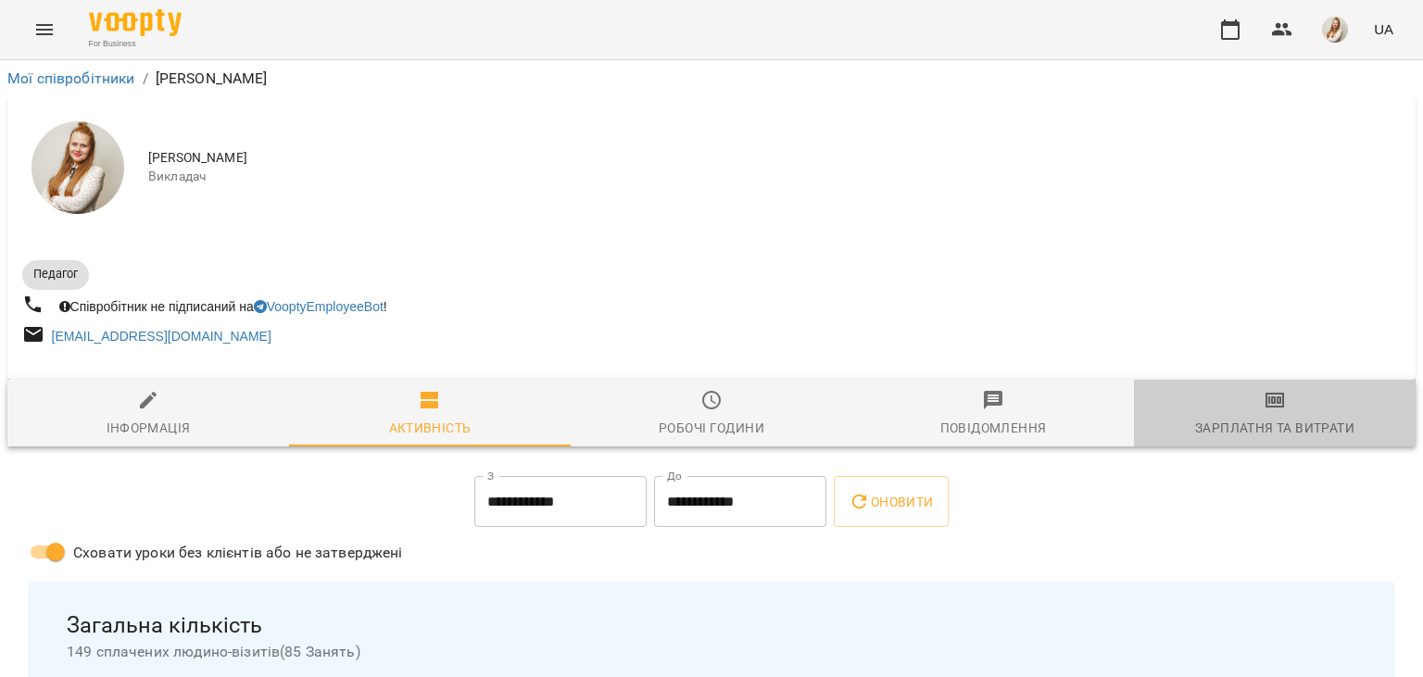
click at [1261, 408] on span "Зарплатня та Витрати" at bounding box center [1274, 414] width 259 height 50
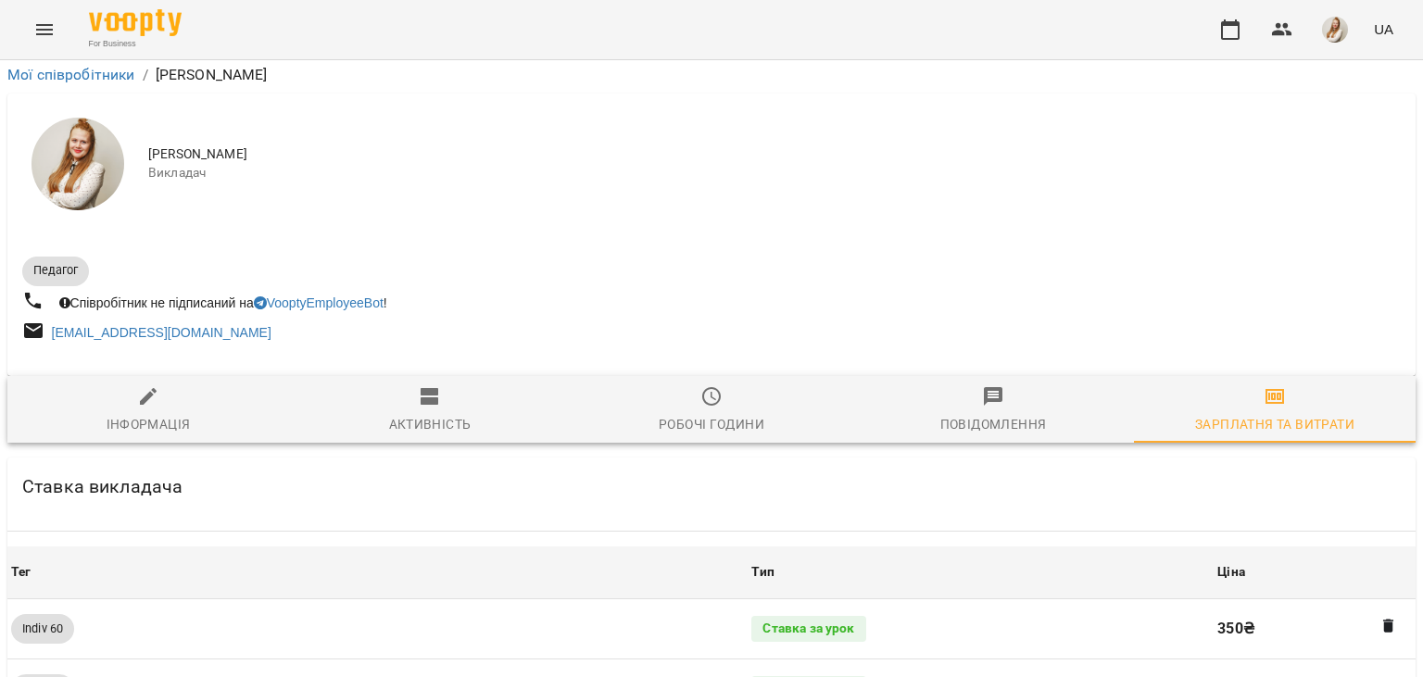
scroll to position [2079, 0]
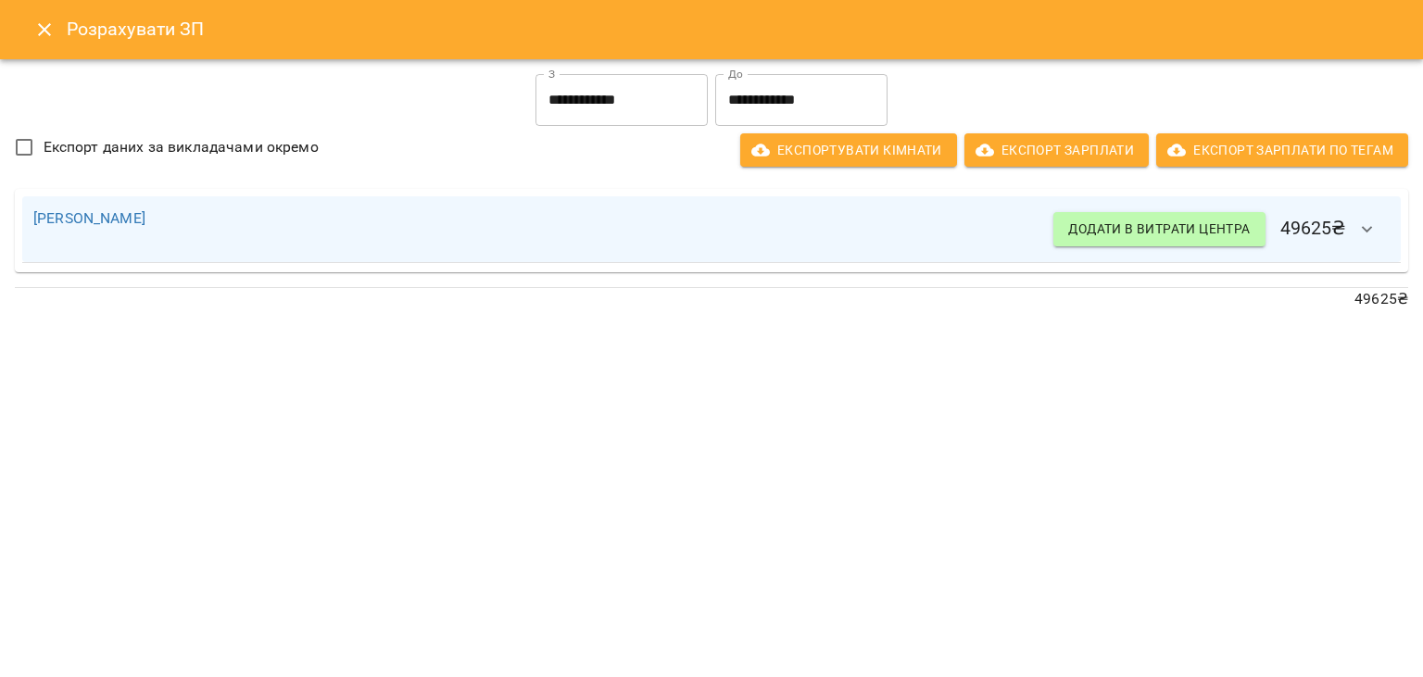
click at [637, 71] on div "**********" at bounding box center [622, 99] width 180 height 59
click at [618, 103] on input "**********" at bounding box center [621, 100] width 172 height 52
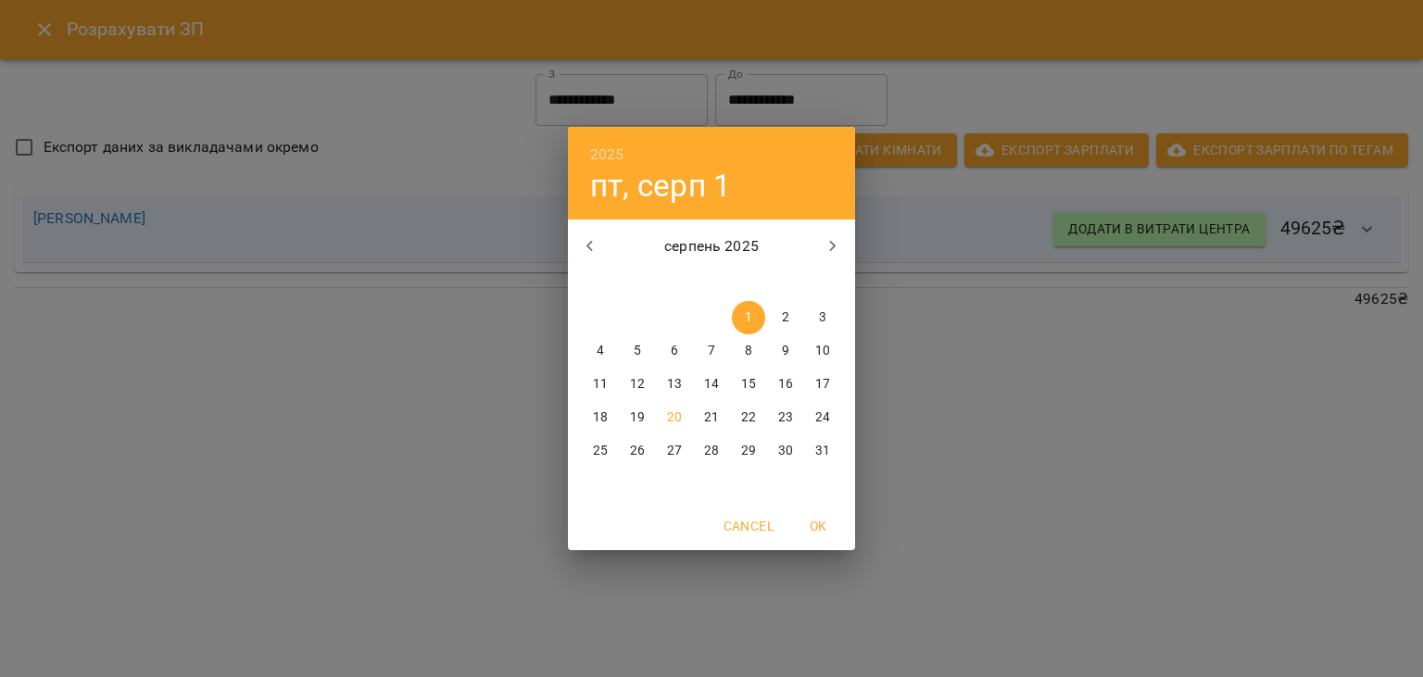
click at [784, 388] on p "16" at bounding box center [785, 384] width 15 height 19
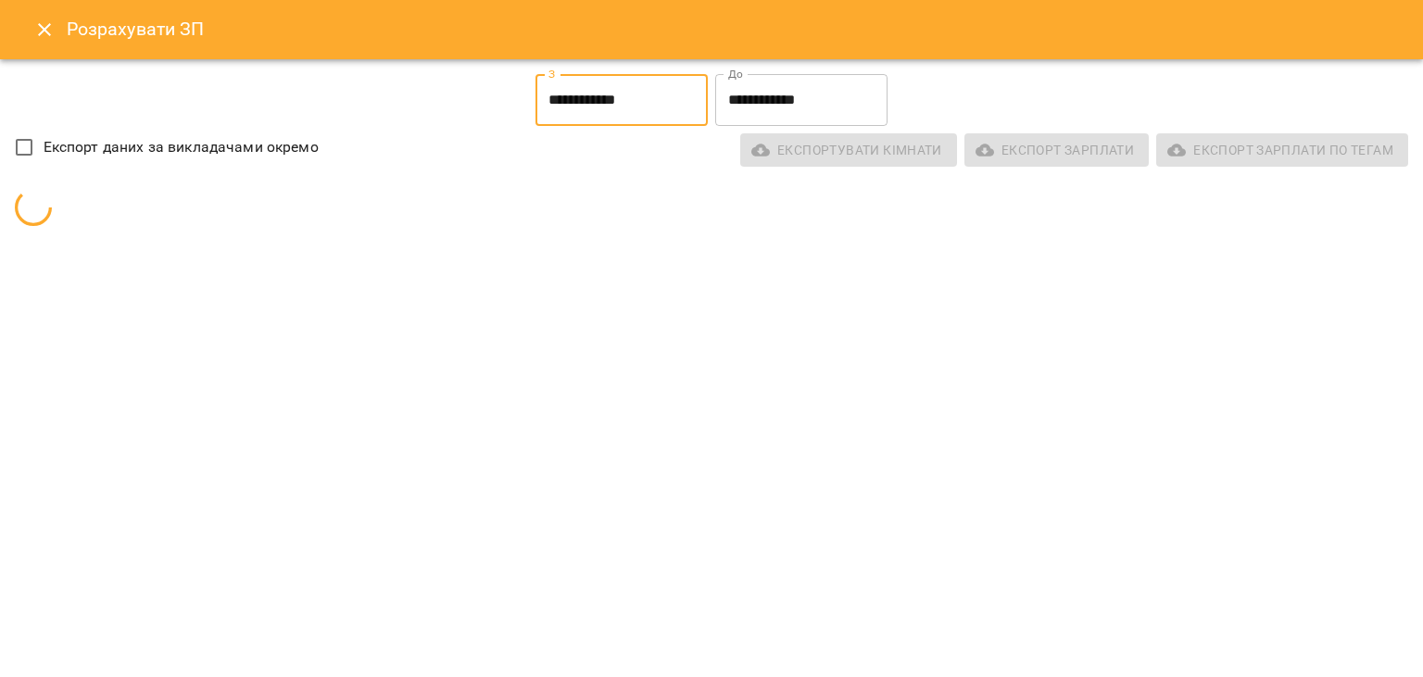
type input "**********"
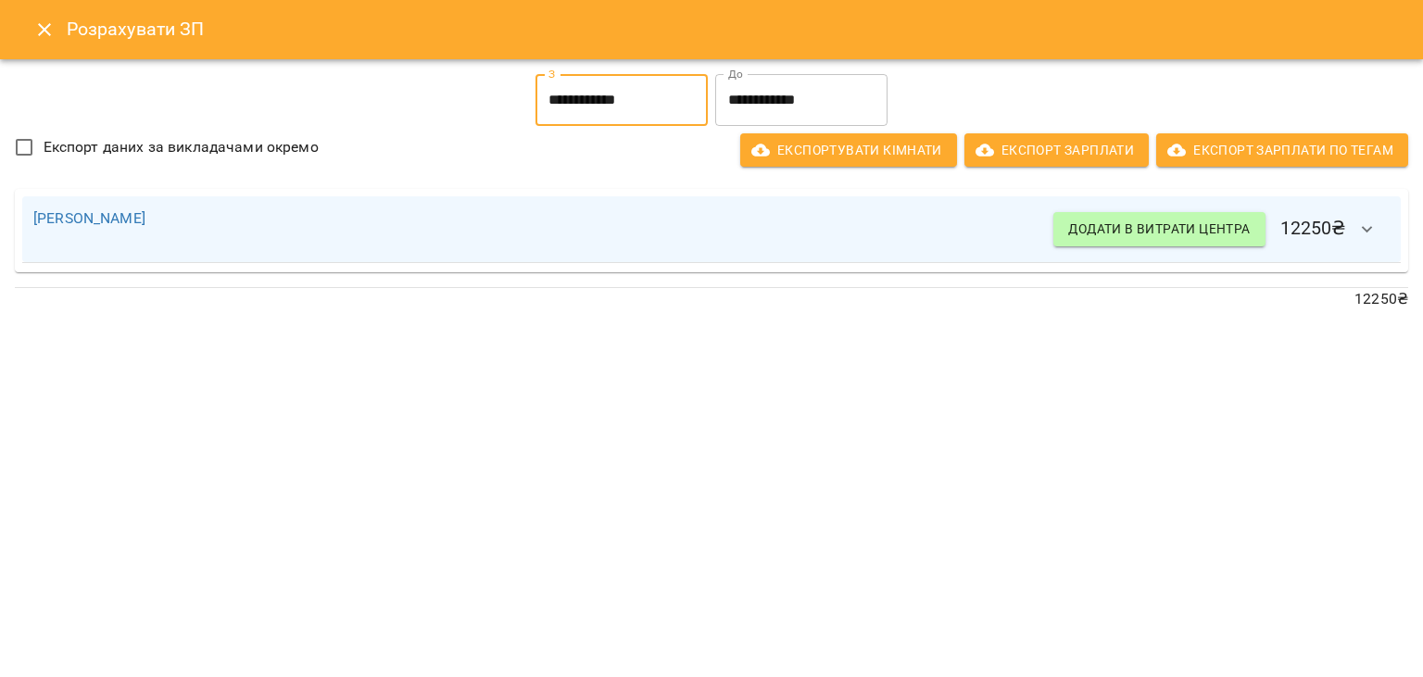
click at [635, 113] on input "**********" at bounding box center [621, 100] width 172 height 52
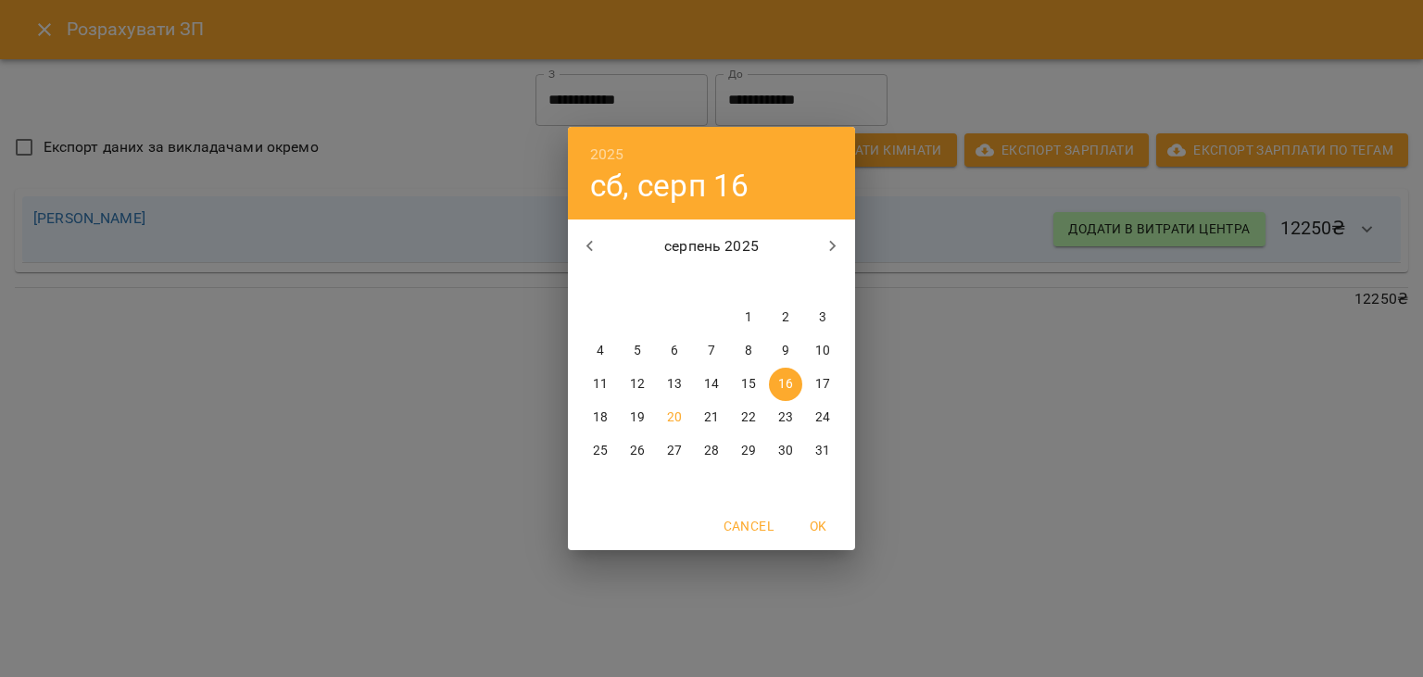
click at [414, 448] on div "2025 сб, серп [DATE] вт ср чт пт сб нд 28 29 30 31 1 2 3 4 5 6 7 8 9 10 11 12 1…" at bounding box center [711, 338] width 1423 height 677
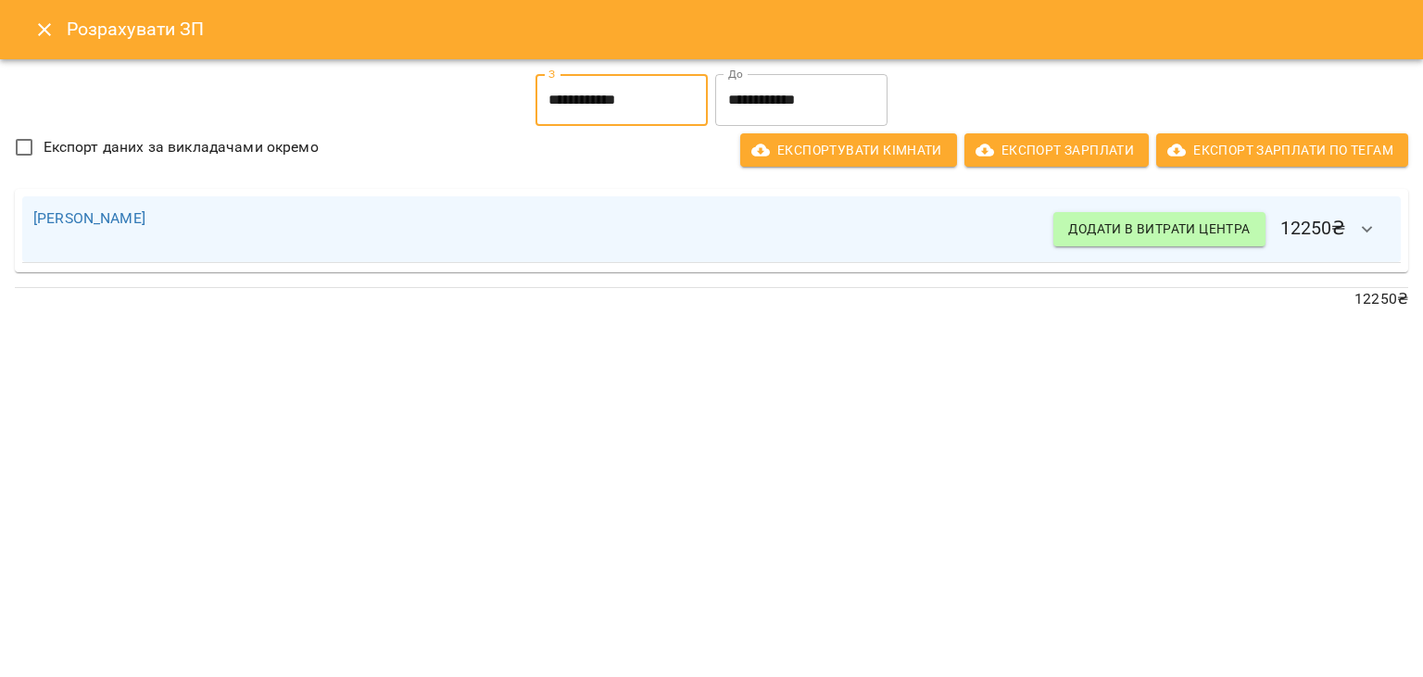
click at [624, 102] on input "**********" at bounding box center [621, 100] width 172 height 52
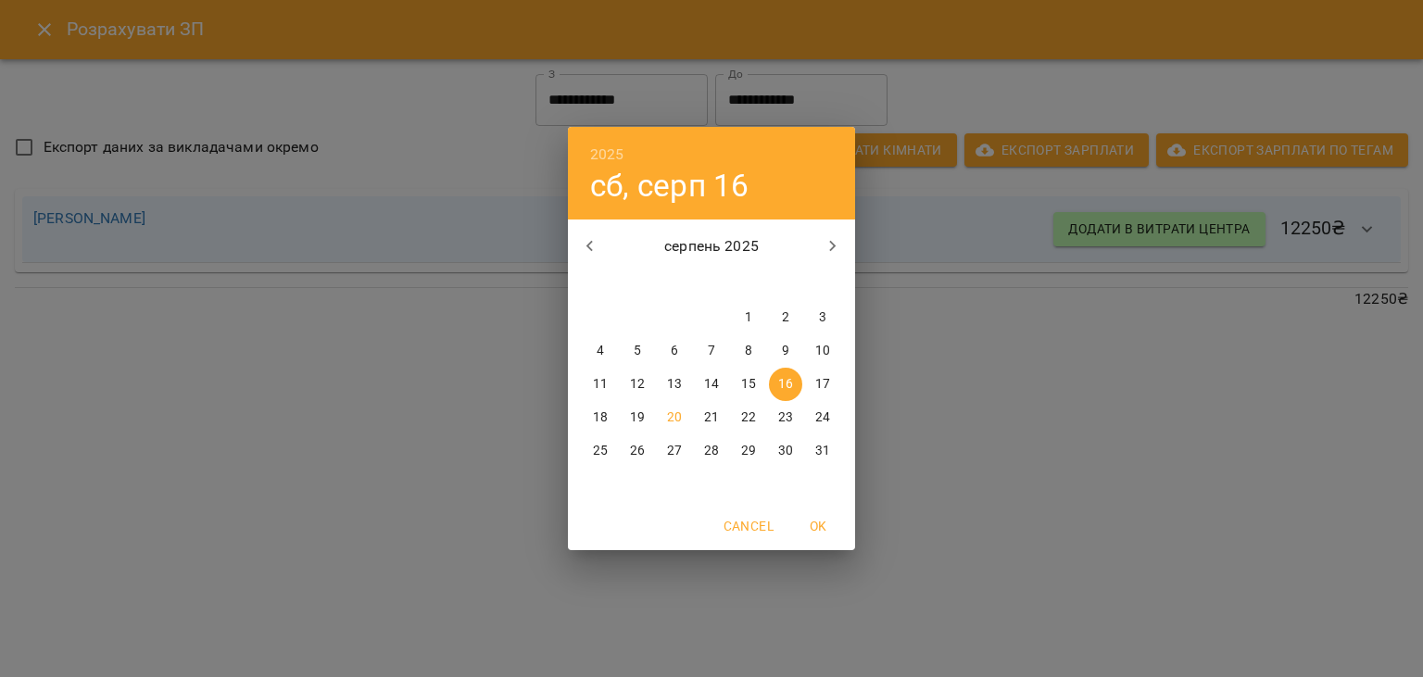
click at [1013, 435] on div "2025 сб, серп [DATE] вт ср чт пт сб нд 28 29 30 31 1 2 3 4 5 6 7 8 9 10 11 12 1…" at bounding box center [711, 338] width 1423 height 677
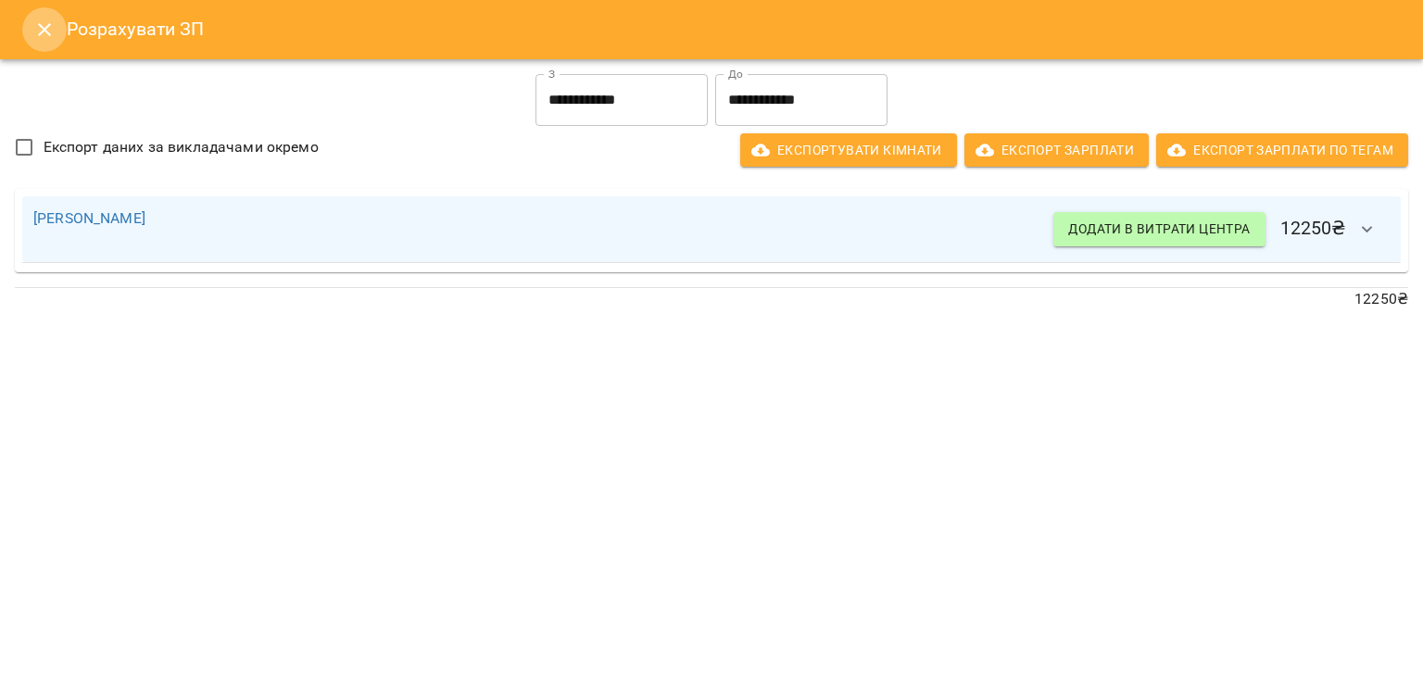
click at [39, 37] on icon "Close" at bounding box center [44, 30] width 22 height 22
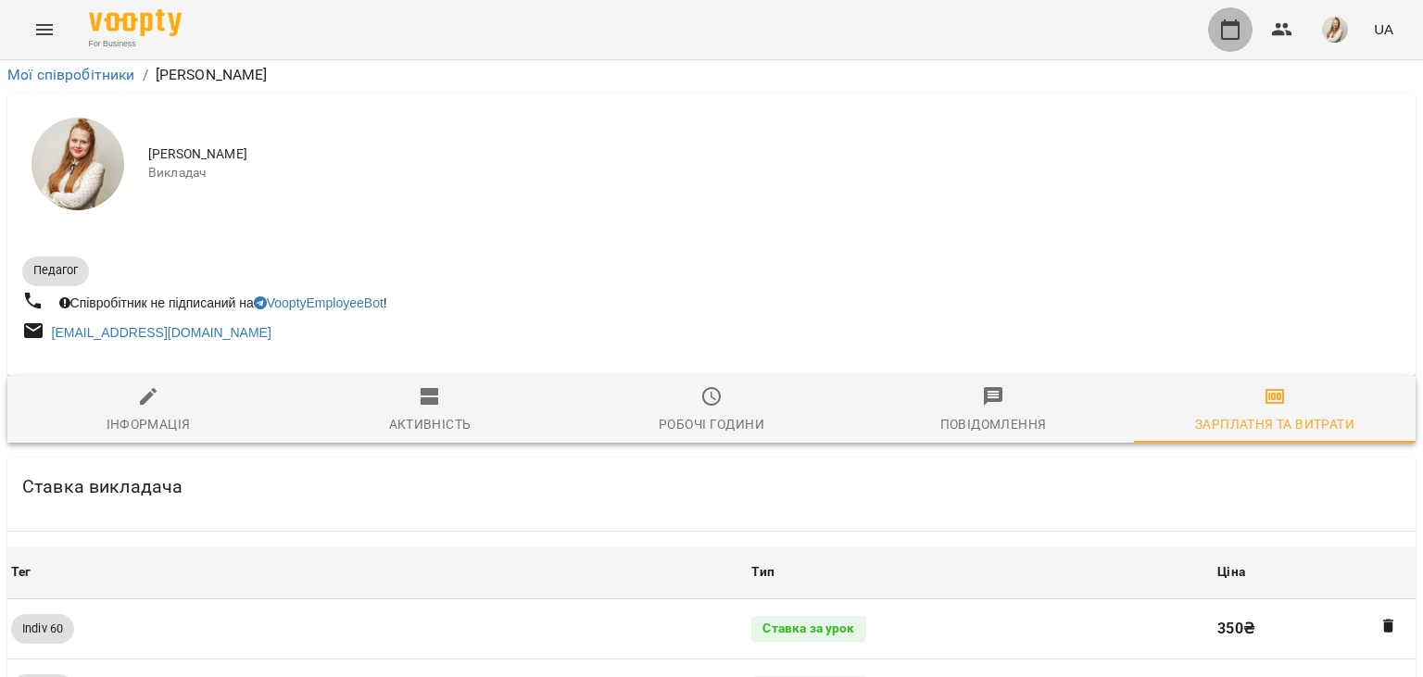
click at [1229, 24] on icon "button" at bounding box center [1230, 29] width 19 height 20
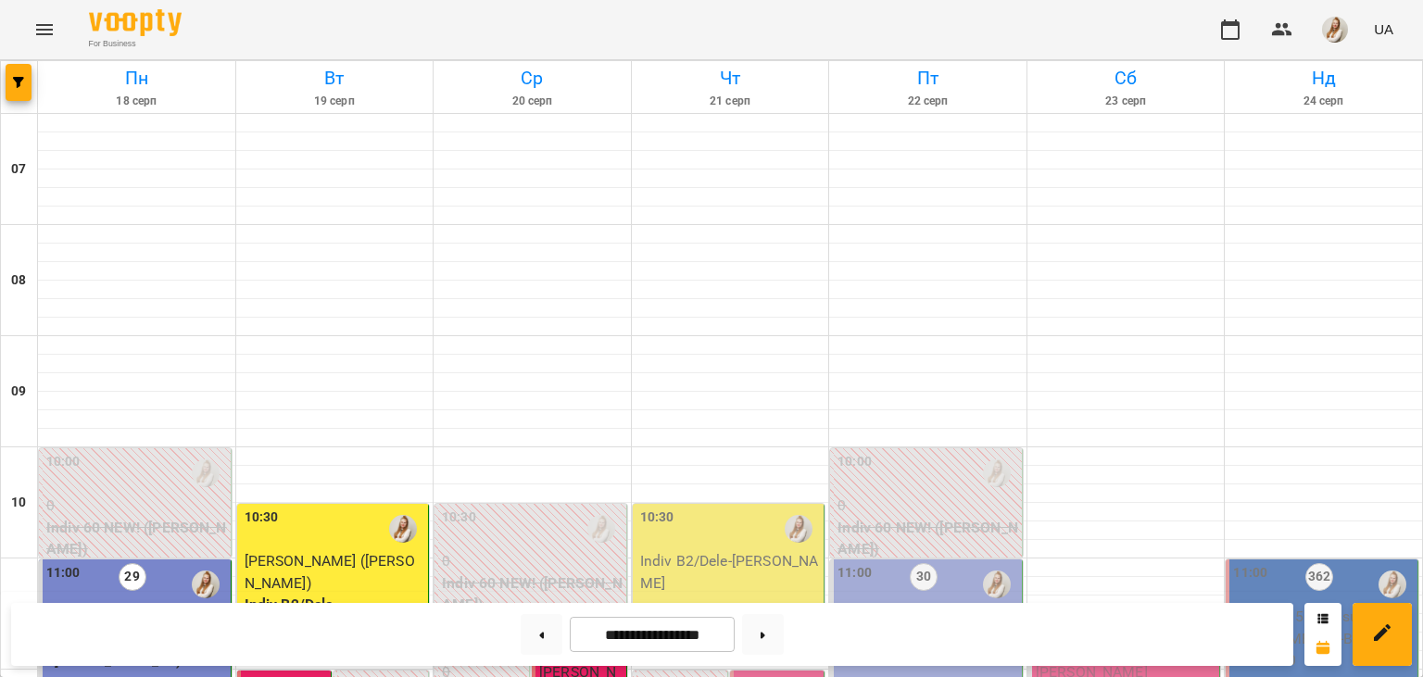
click at [458, 1] on div "For Business UA" at bounding box center [711, 29] width 1423 height 59
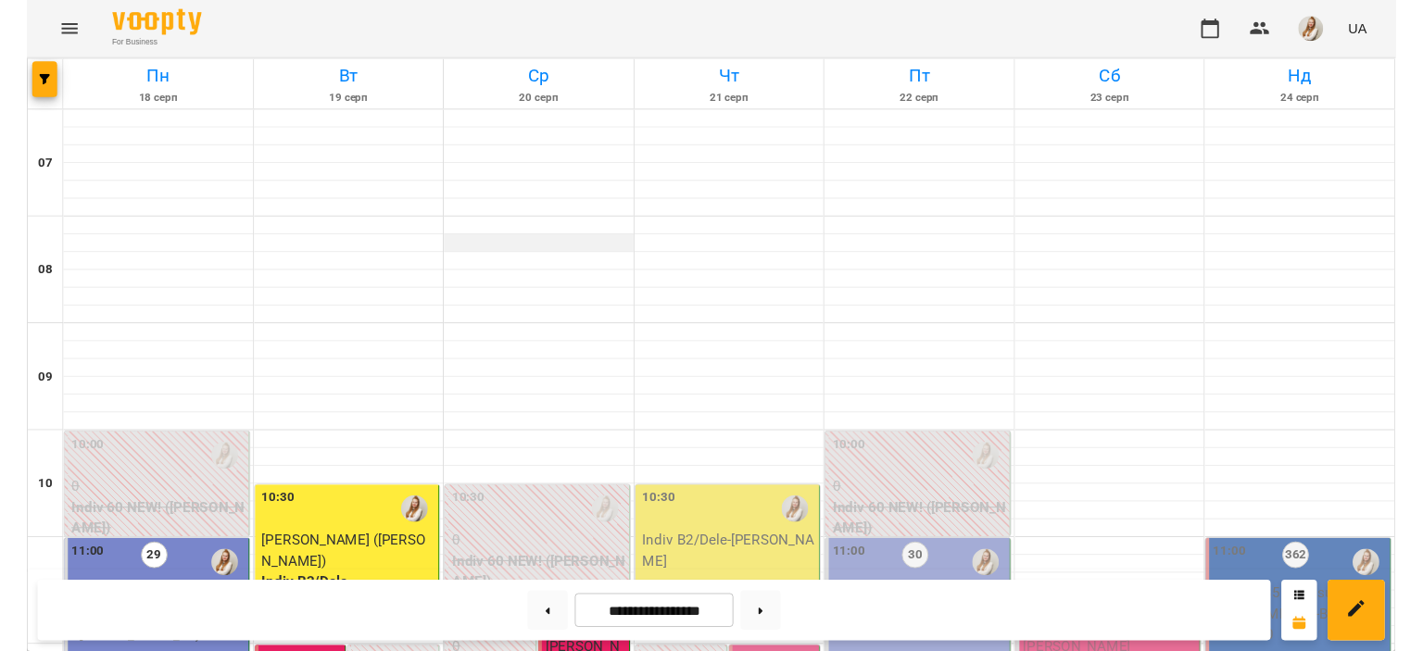
scroll to position [365, 0]
